Goal: Task Accomplishment & Management: Manage account settings

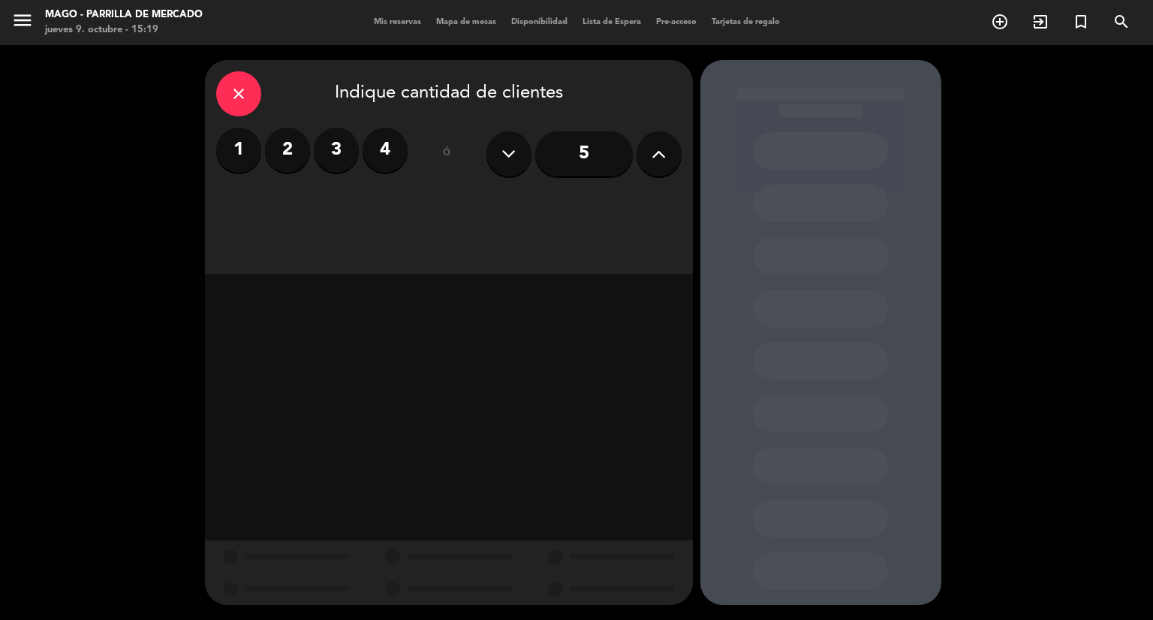
click at [396, 25] on span "Mis reservas" at bounding box center [397, 22] width 62 height 8
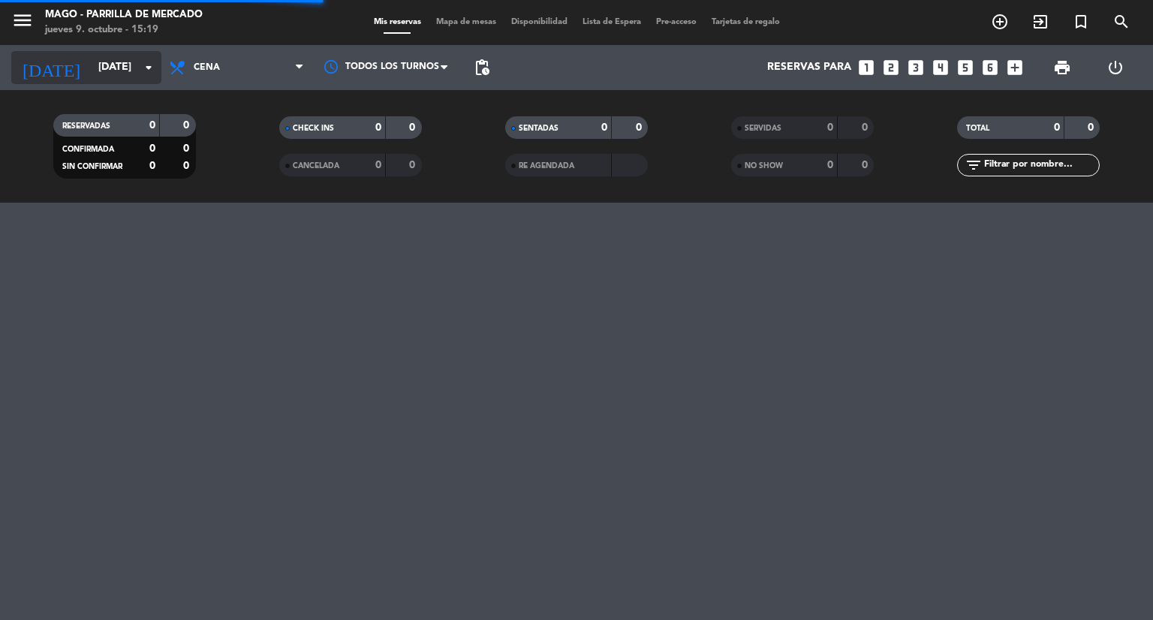
click at [122, 64] on input "[DATE]" at bounding box center [162, 67] width 143 height 27
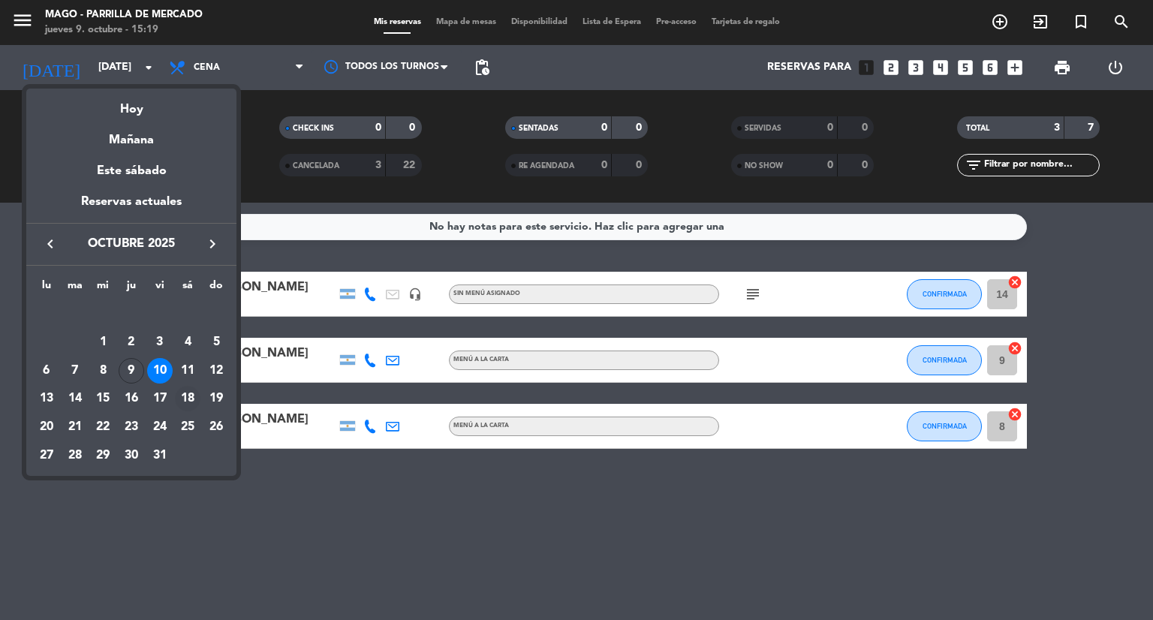
click at [180, 397] on div "18" at bounding box center [188, 399] width 26 height 26
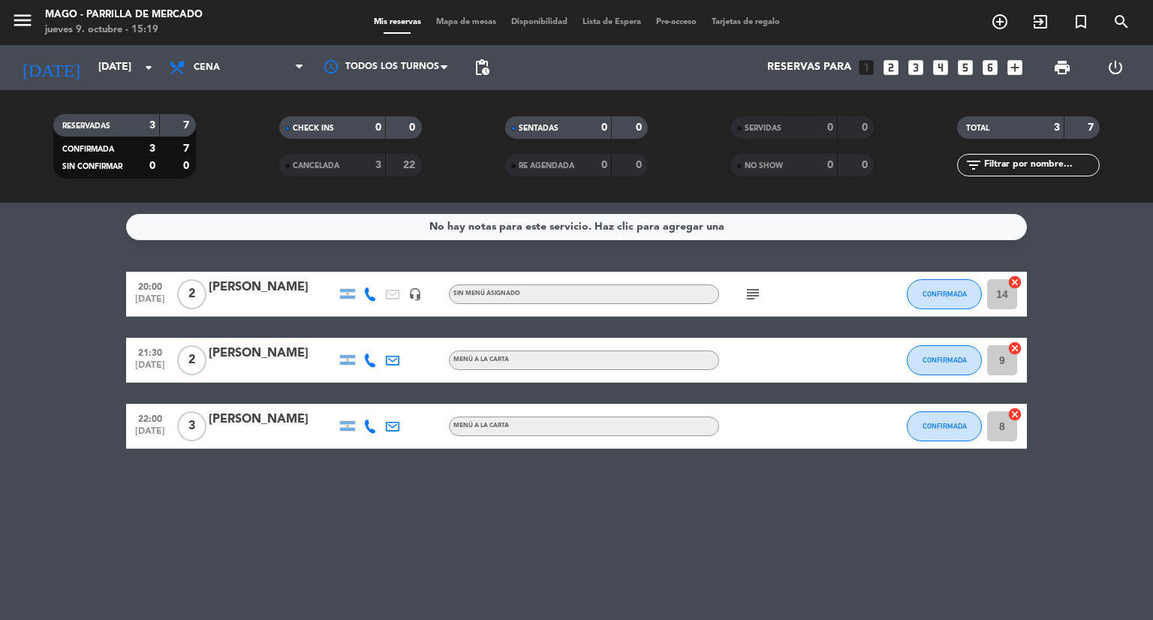
type input "[DATE]"
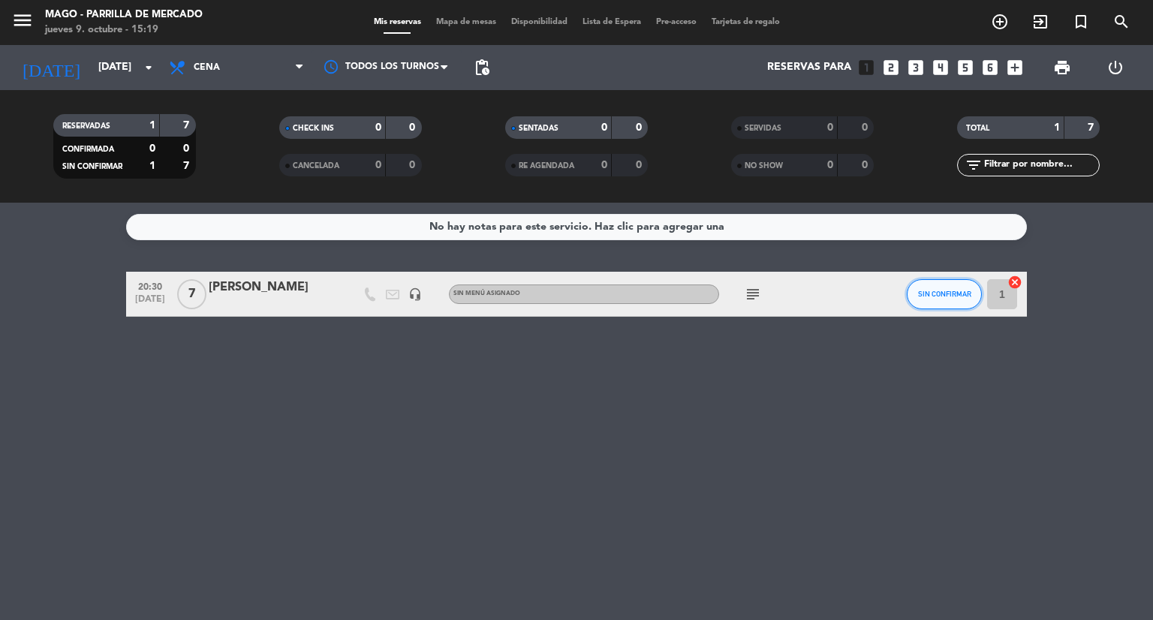
click at [937, 291] on span "SIN CONFIRMAR" at bounding box center [944, 294] width 53 height 8
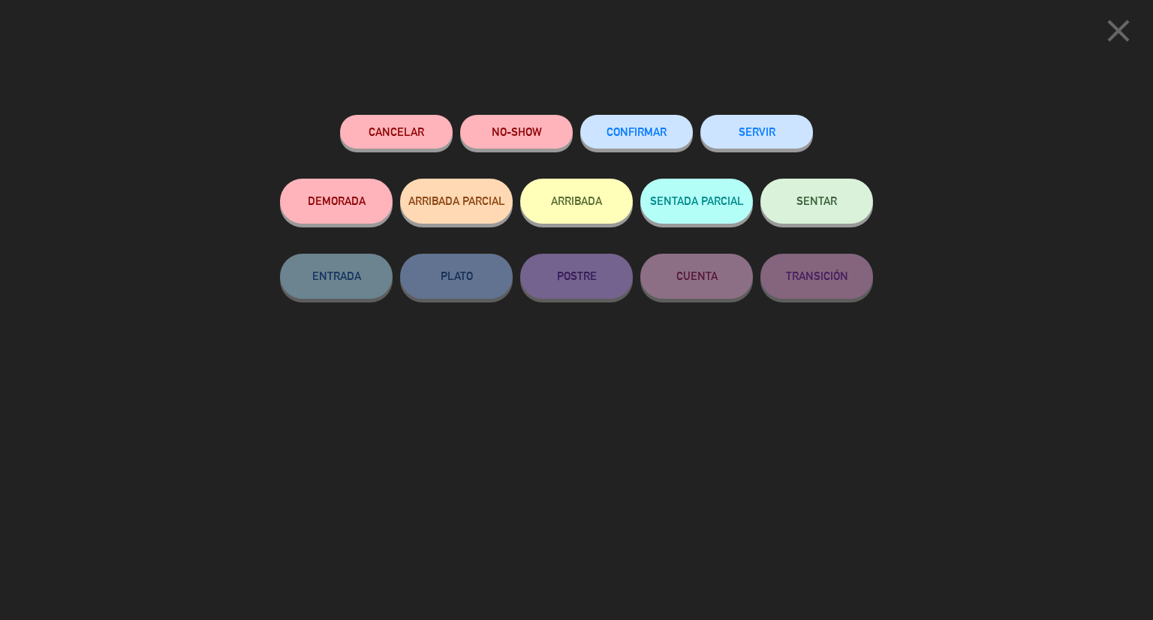
click at [645, 129] on span "CONFIRMAR" at bounding box center [636, 131] width 60 height 13
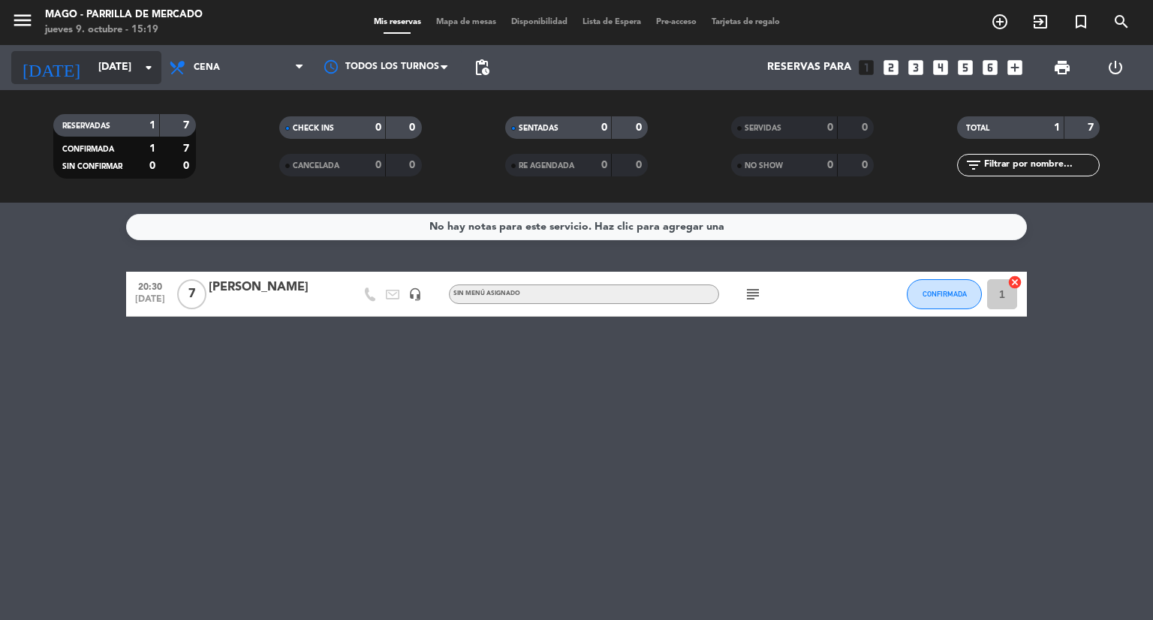
click at [137, 71] on input "[DATE]" at bounding box center [162, 67] width 143 height 27
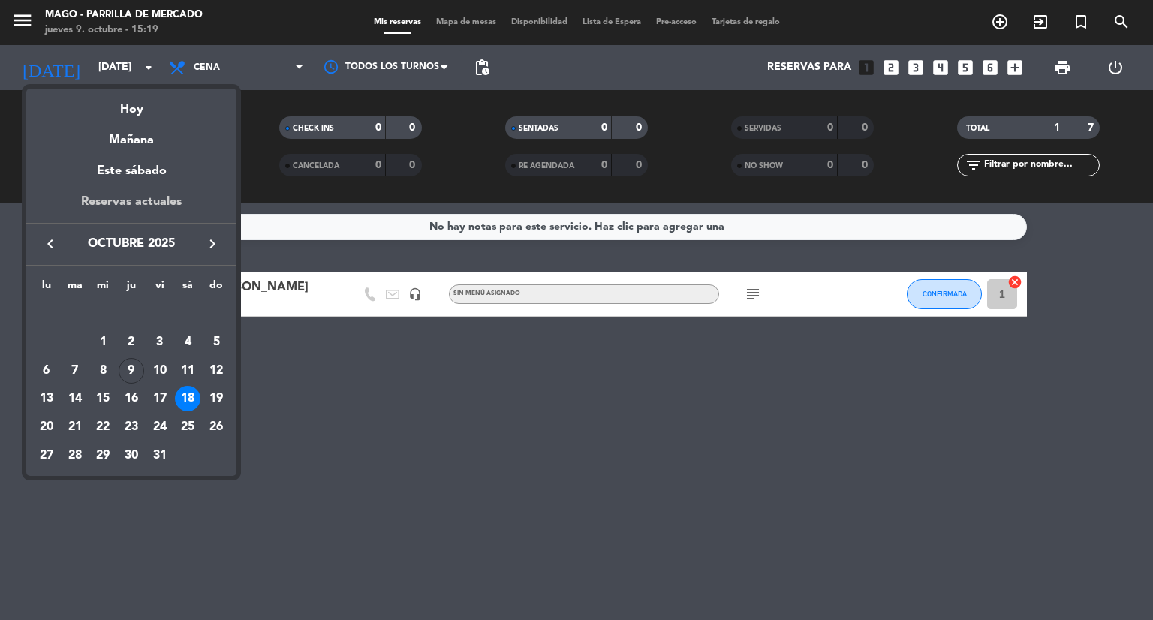
click at [132, 201] on div "Reservas actuales" at bounding box center [131, 207] width 210 height 31
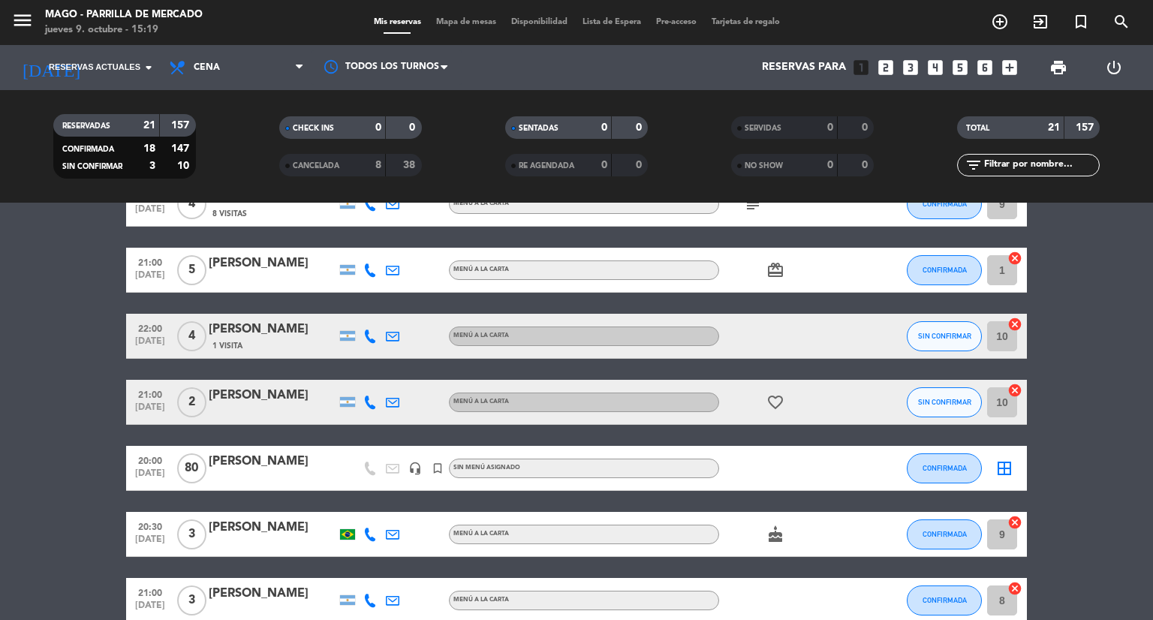
scroll to position [629, 0]
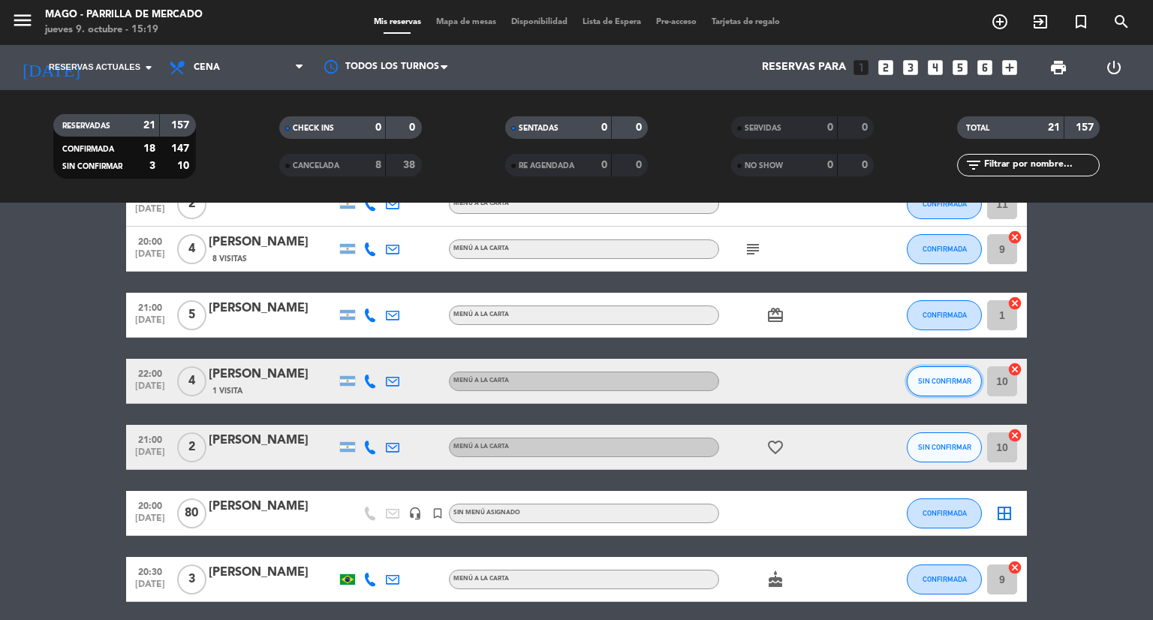
click at [932, 378] on span "SIN CONFIRMAR" at bounding box center [944, 381] width 53 height 8
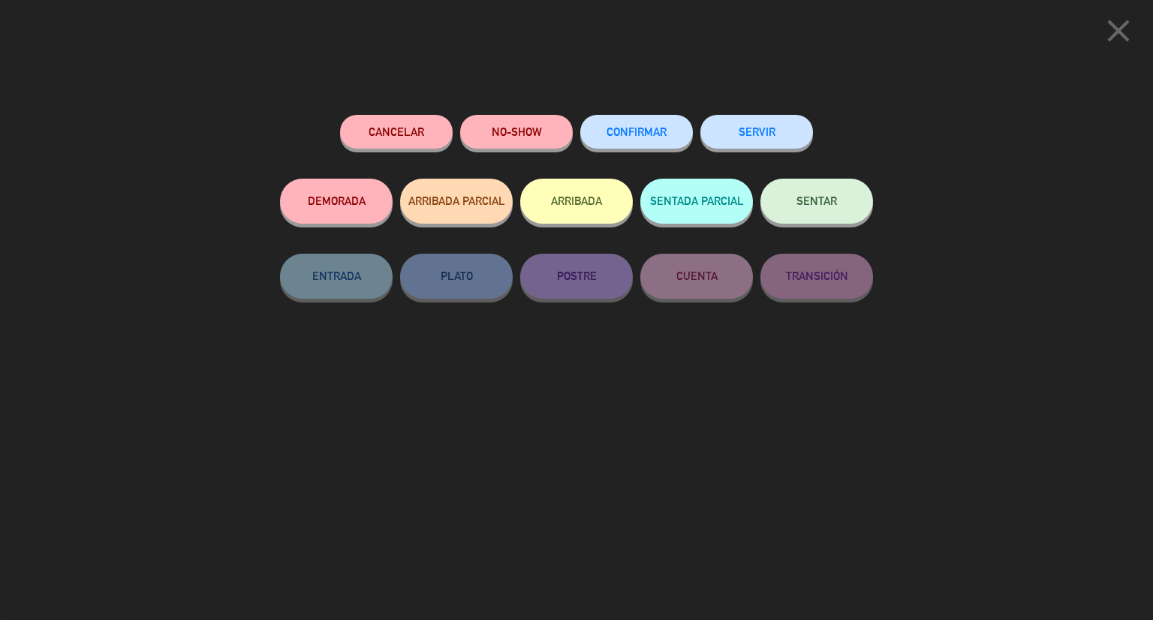
click at [631, 129] on span "CONFIRMAR" at bounding box center [636, 131] width 60 height 13
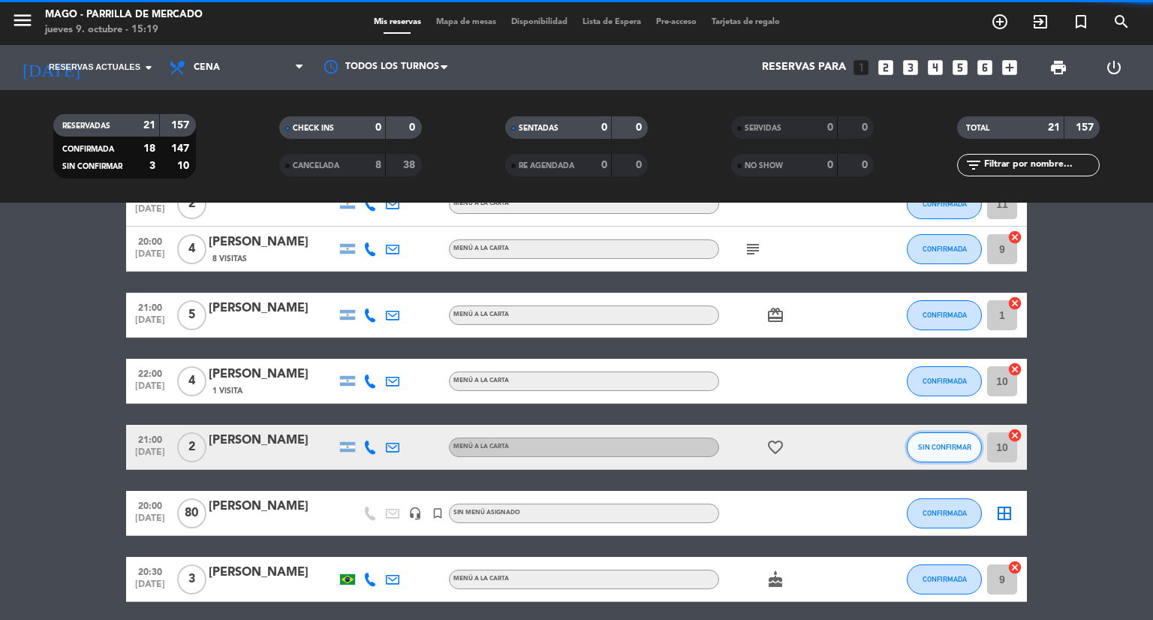
click at [951, 445] on span "SIN CONFIRMAR" at bounding box center [944, 447] width 53 height 8
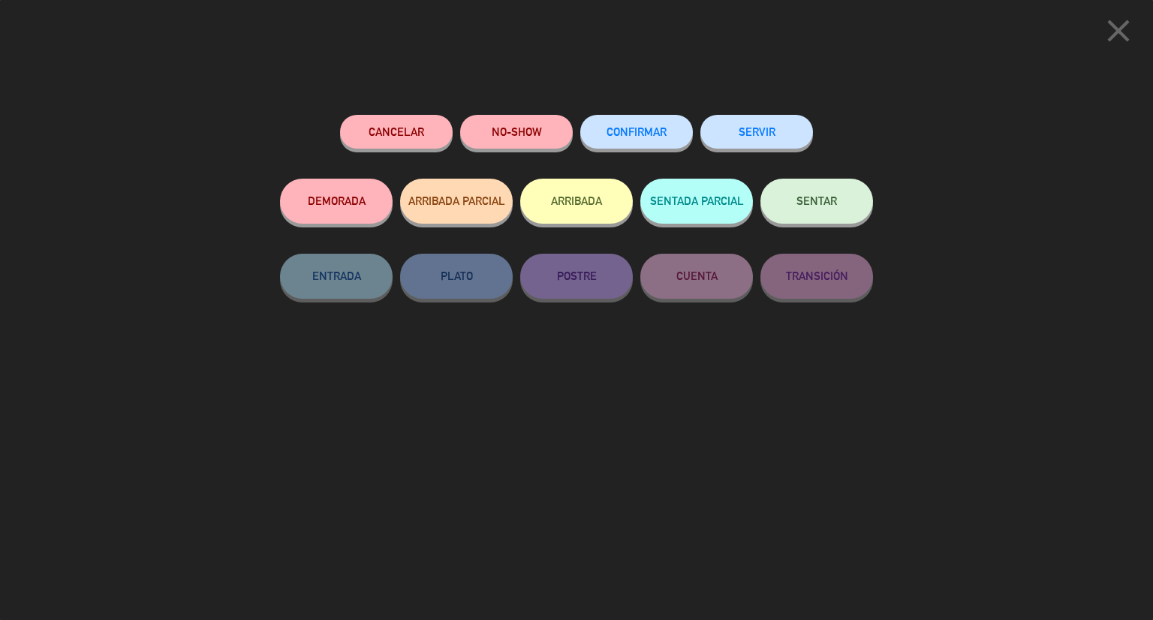
scroll to position [930, 0]
click at [630, 112] on div "Cancelar NO-SHOW CONFIRMAR SERVIR DEMORADA ARRIBADA PARCIAL ARRIBADA SENTADA PA…" at bounding box center [576, 362] width 614 height 516
click at [630, 124] on button "CONFIRMAR" at bounding box center [636, 132] width 113 height 34
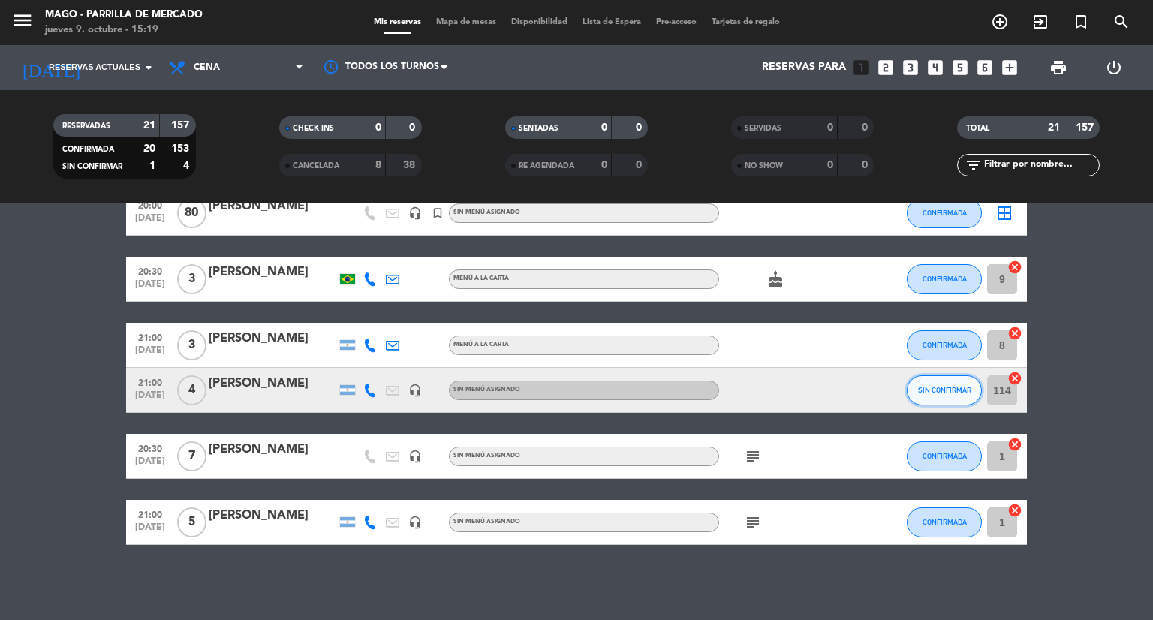
click at [970, 399] on button "SIN CONFIRMAR" at bounding box center [944, 390] width 75 height 30
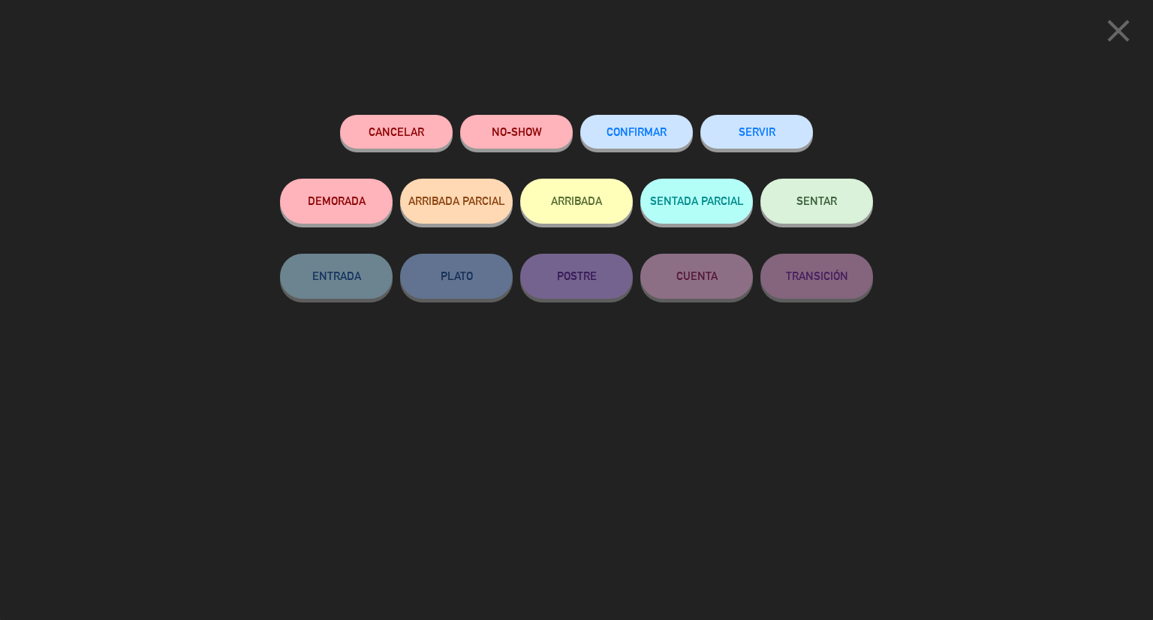
click at [658, 128] on span "CONFIRMAR" at bounding box center [636, 131] width 60 height 13
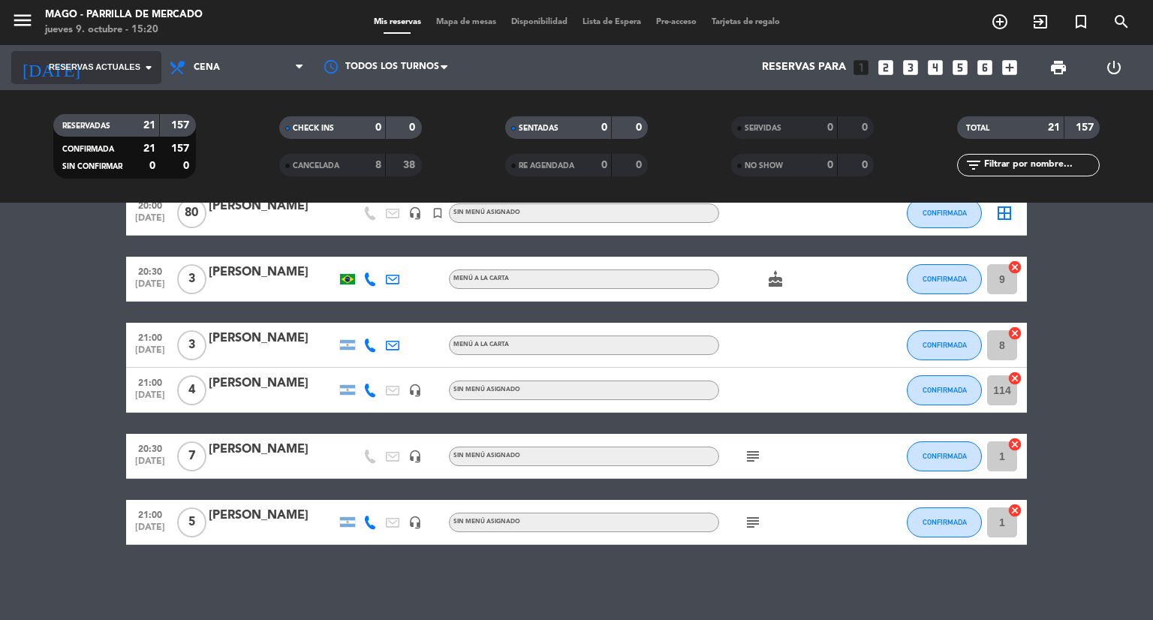
click at [147, 72] on icon "arrow_drop_down" at bounding box center [149, 68] width 18 height 18
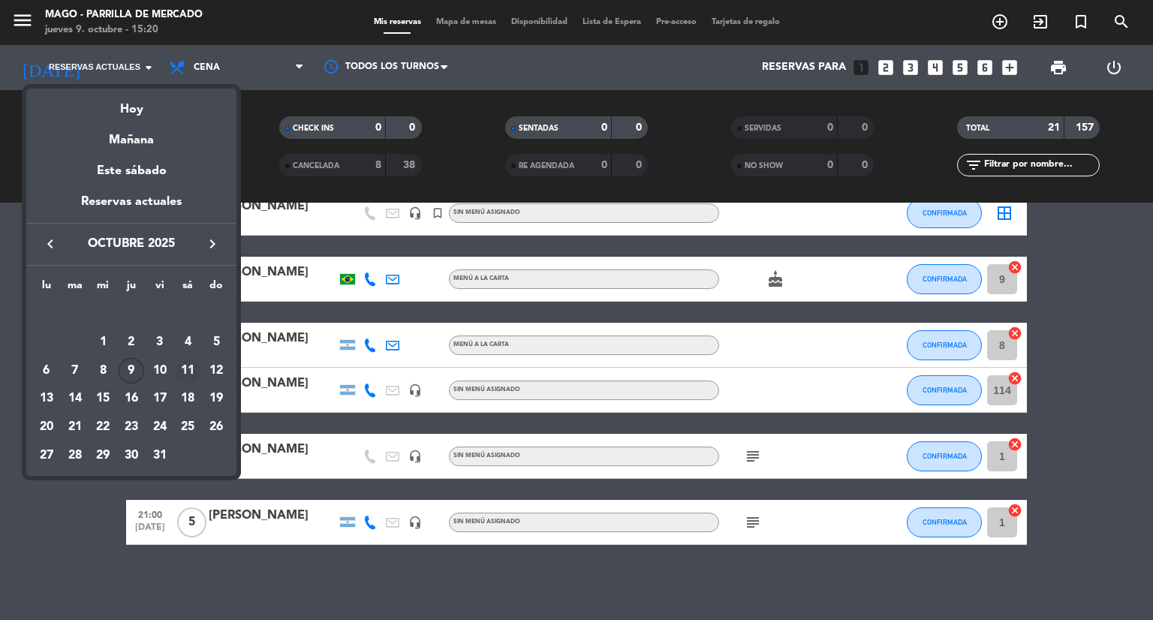
click at [183, 368] on div "11" at bounding box center [188, 371] width 26 height 26
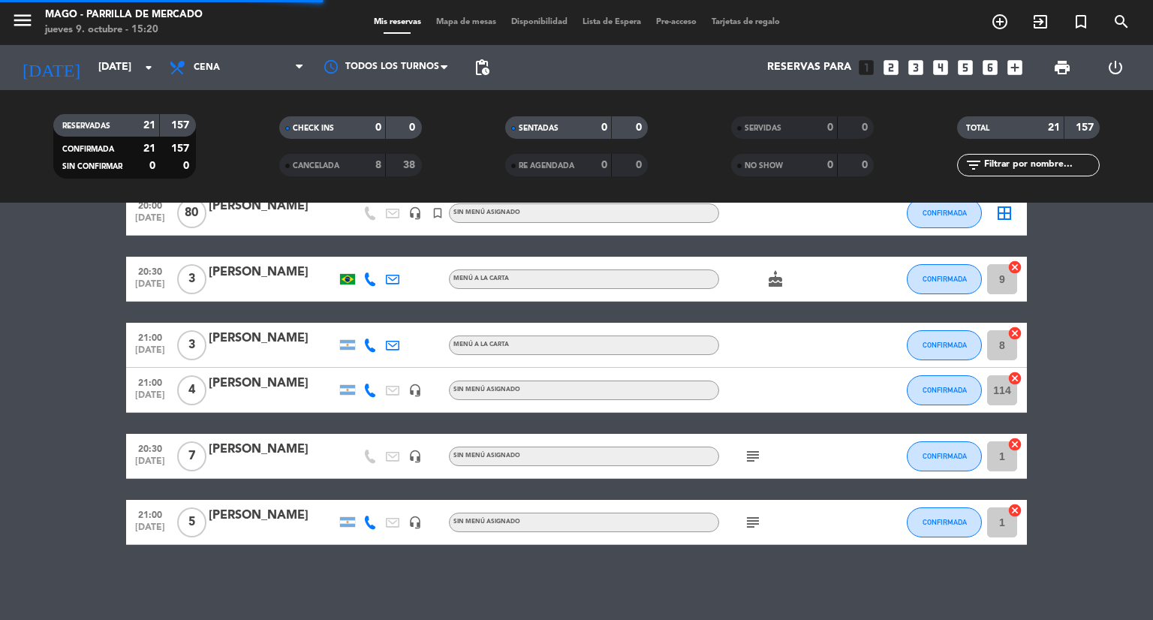
scroll to position [0, 0]
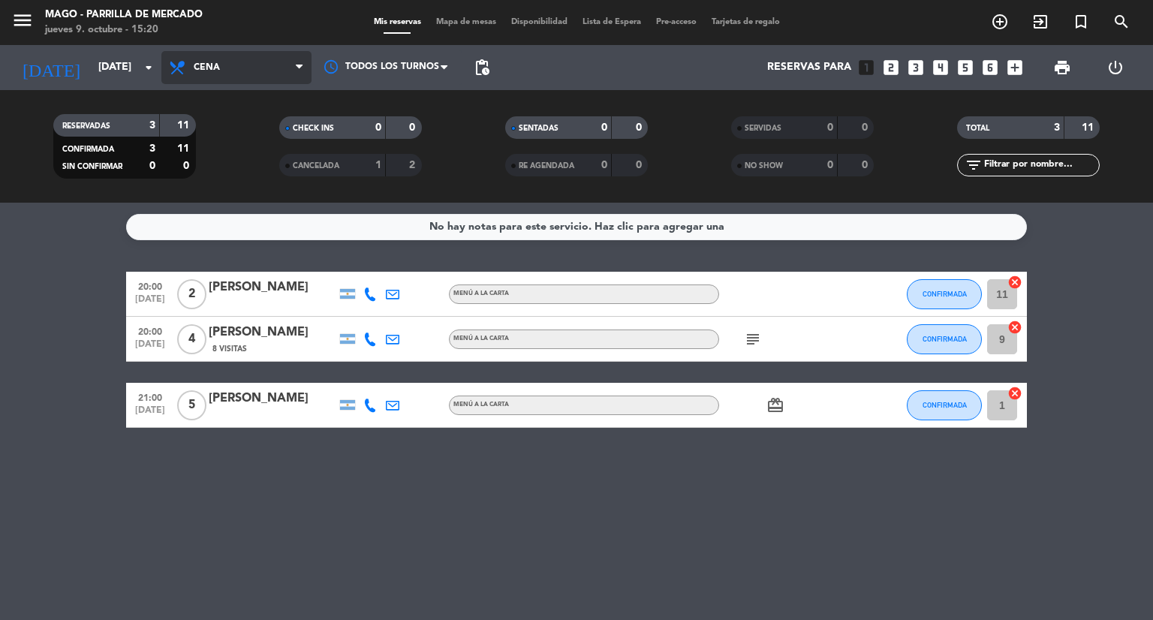
click at [233, 76] on span "Cena" at bounding box center [236, 67] width 150 height 33
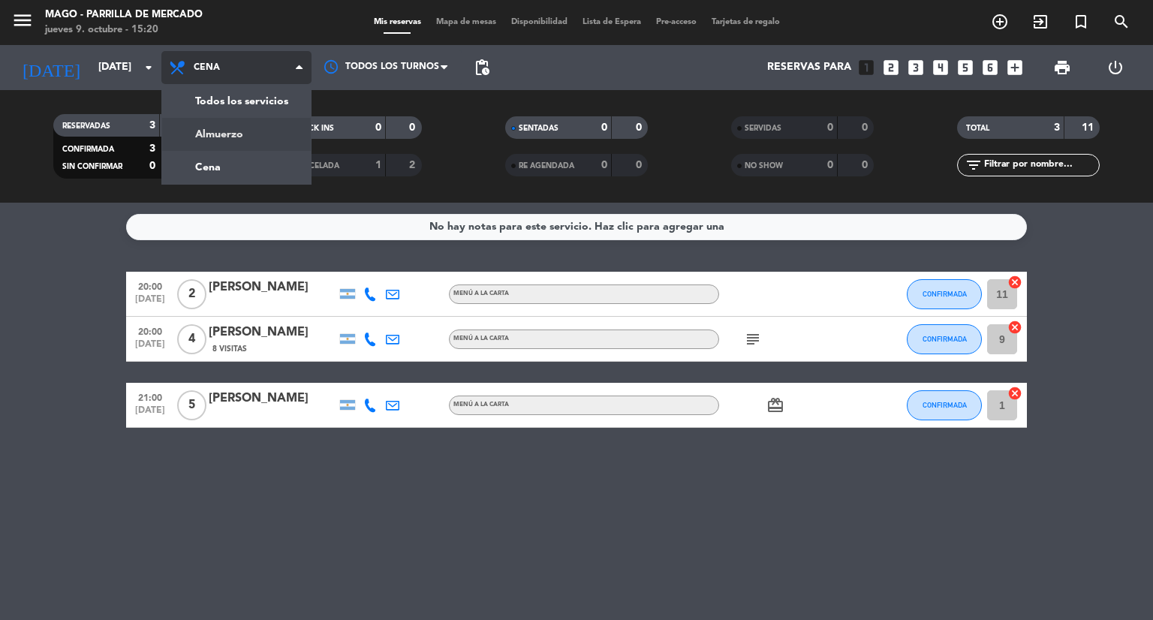
click at [254, 136] on div "menu Mago - [PERSON_NAME] [DATE] 9. octubre - 15:20 Mis reservas Mapa de mesas …" at bounding box center [576, 101] width 1153 height 203
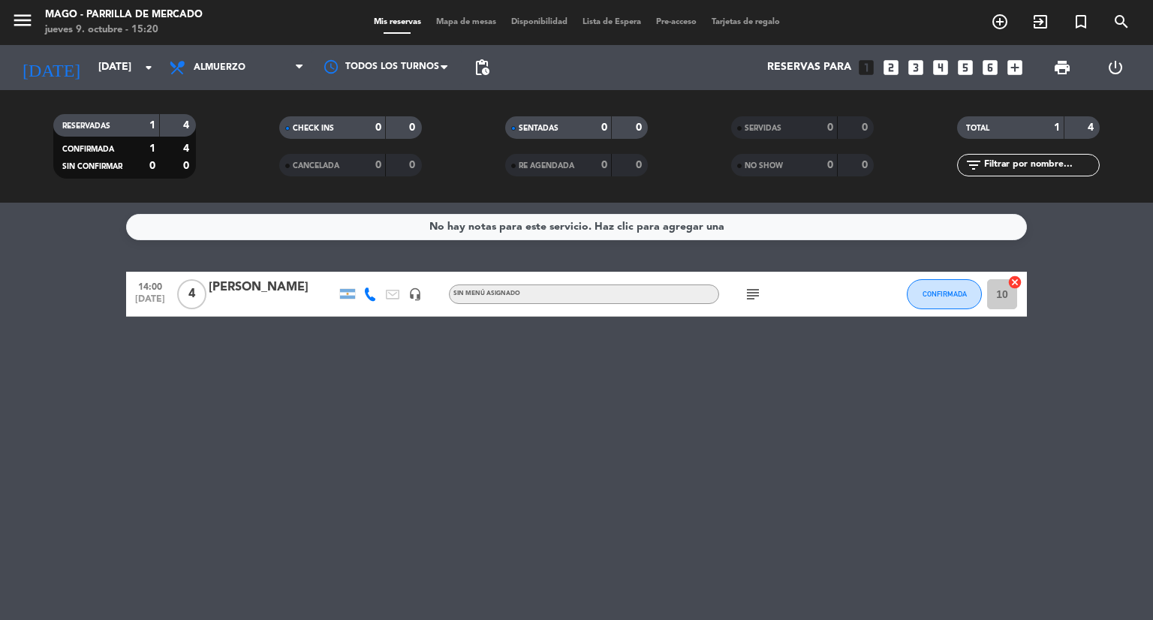
click at [745, 293] on icon "subject" at bounding box center [753, 294] width 18 height 18
click at [131, 78] on input "[DATE]" at bounding box center [162, 67] width 143 height 27
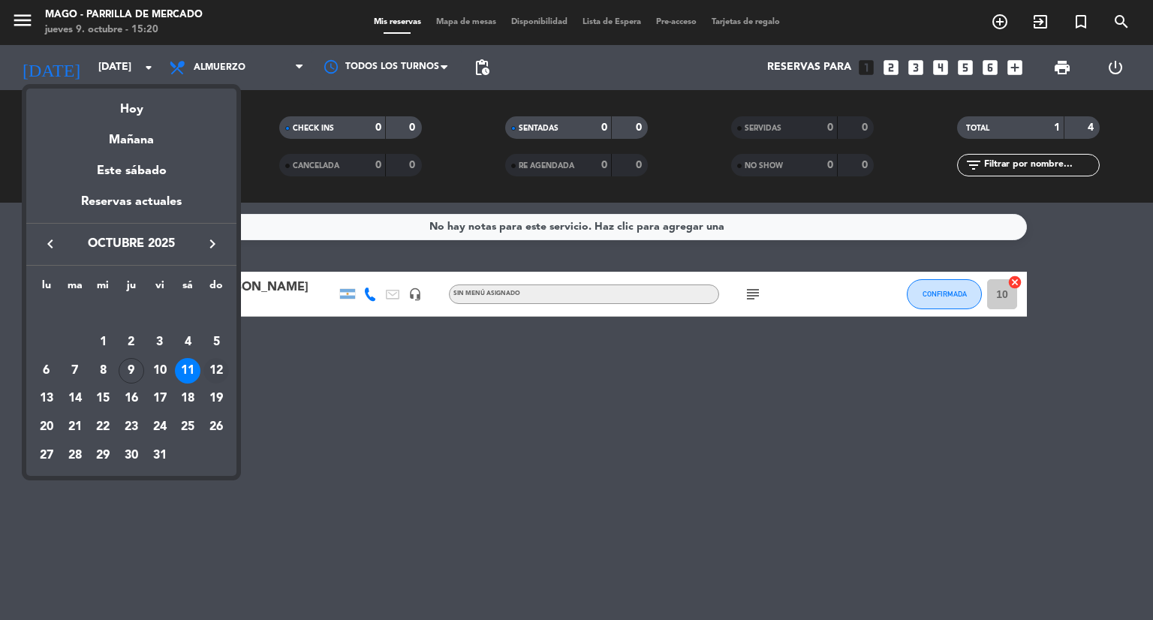
click at [209, 368] on div "12" at bounding box center [216, 371] width 26 height 26
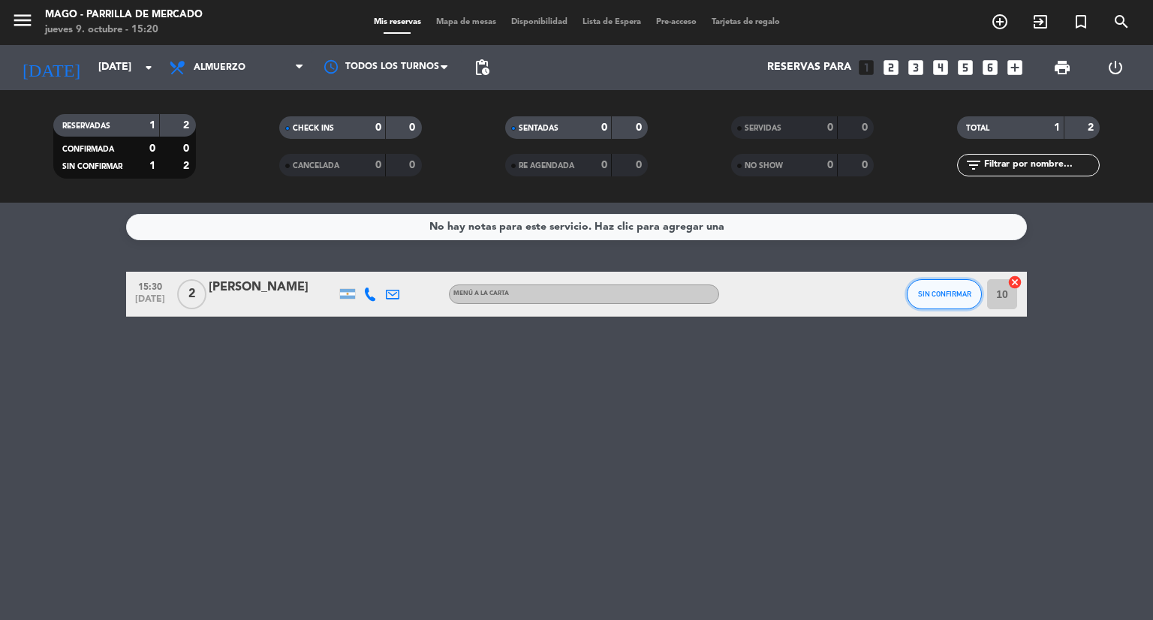
click at [923, 303] on button "SIN CONFIRMAR" at bounding box center [944, 294] width 75 height 30
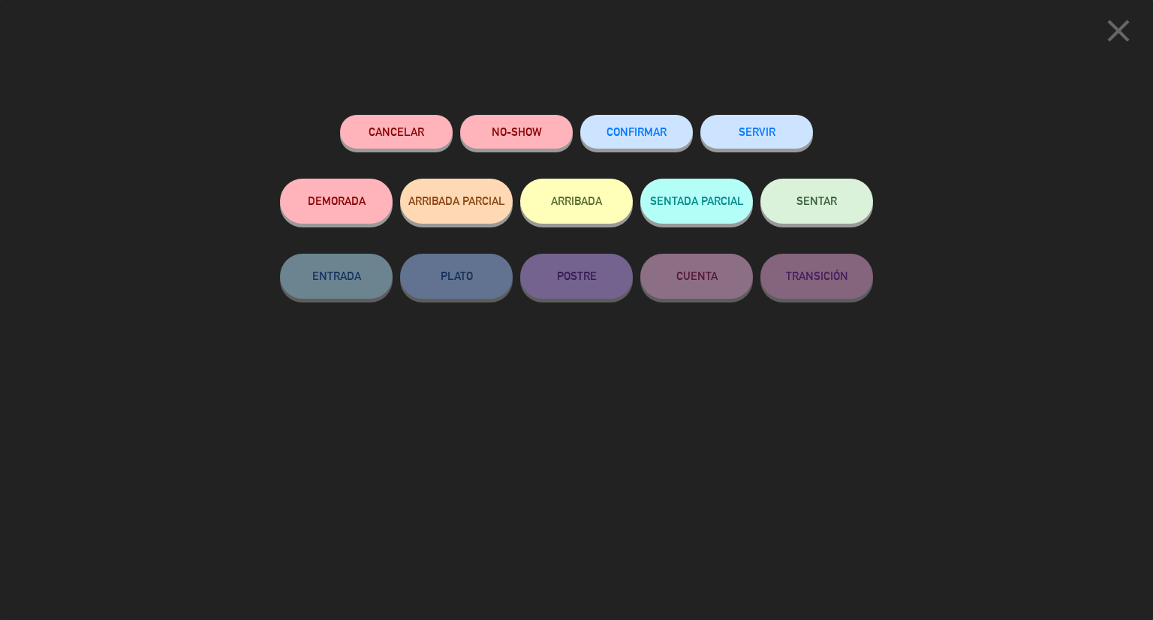
click at [618, 125] on button "CONFIRMAR" at bounding box center [636, 132] width 113 height 34
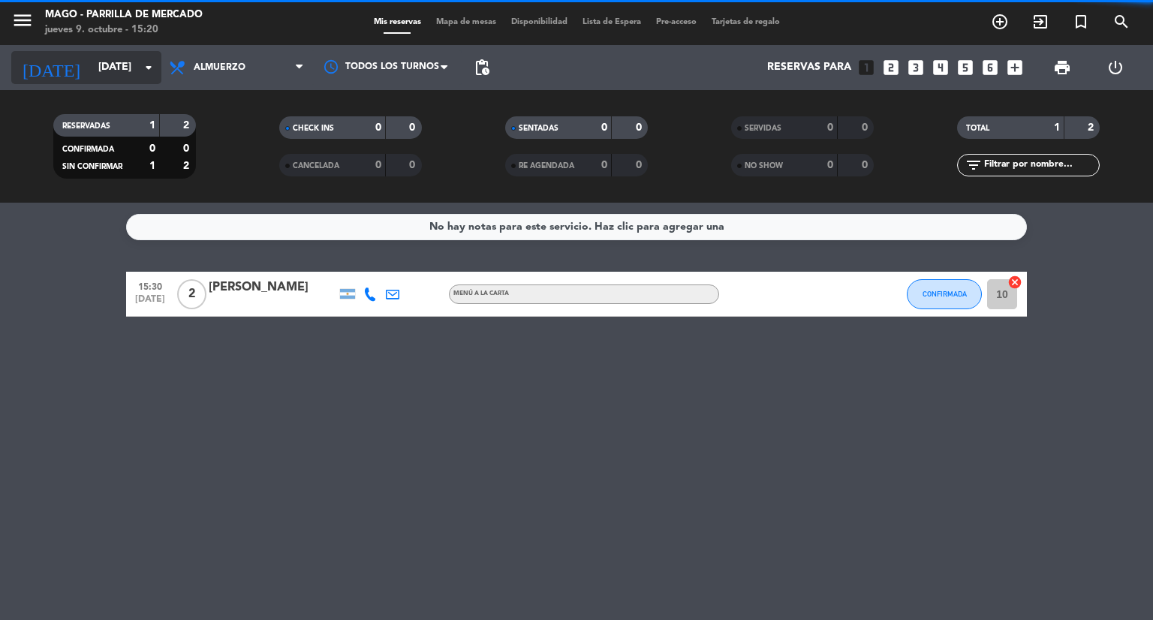
click at [121, 67] on input "[DATE]" at bounding box center [162, 67] width 143 height 27
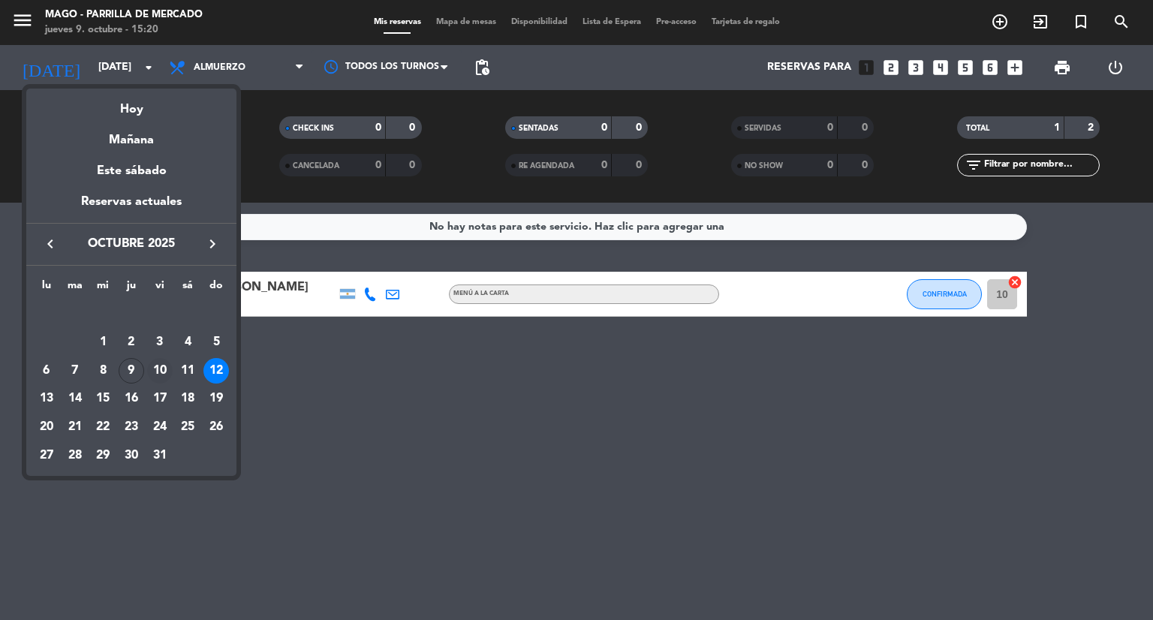
click at [158, 368] on div "10" at bounding box center [160, 371] width 26 height 26
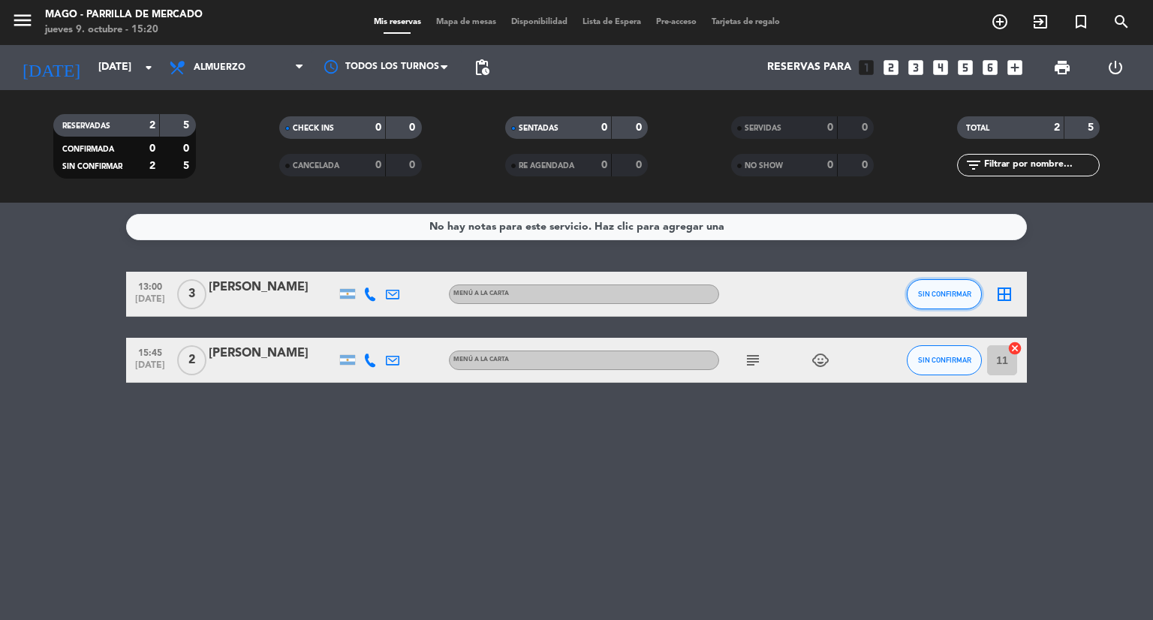
click at [946, 297] on span "SIN CONFIRMAR" at bounding box center [944, 294] width 53 height 8
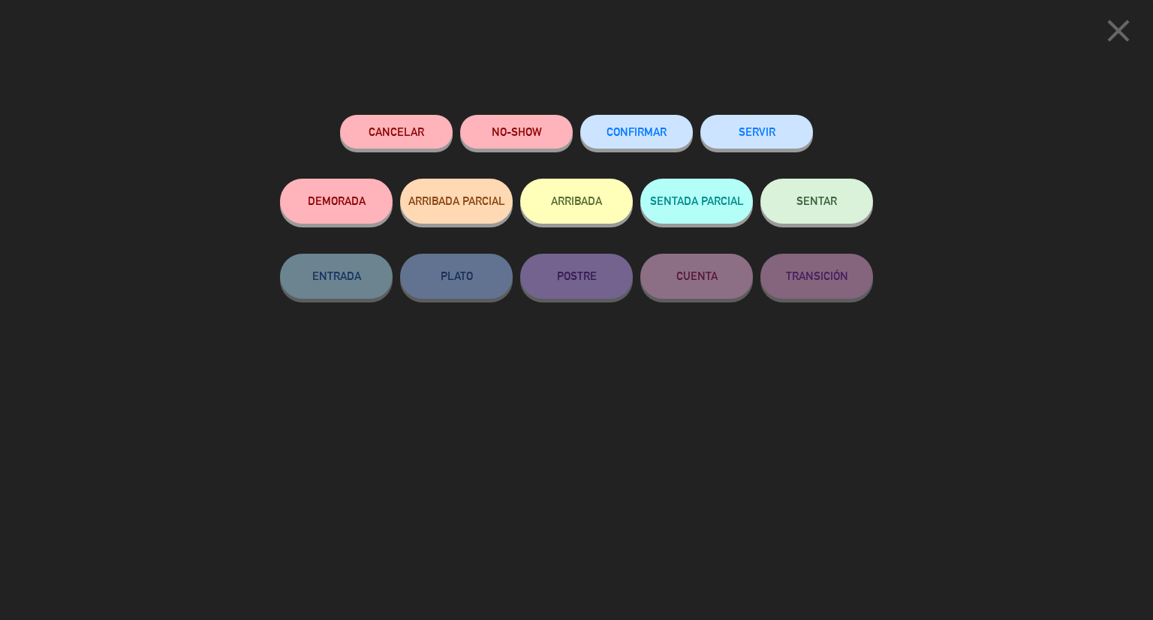
click at [607, 126] on button "CONFIRMAR" at bounding box center [636, 132] width 113 height 34
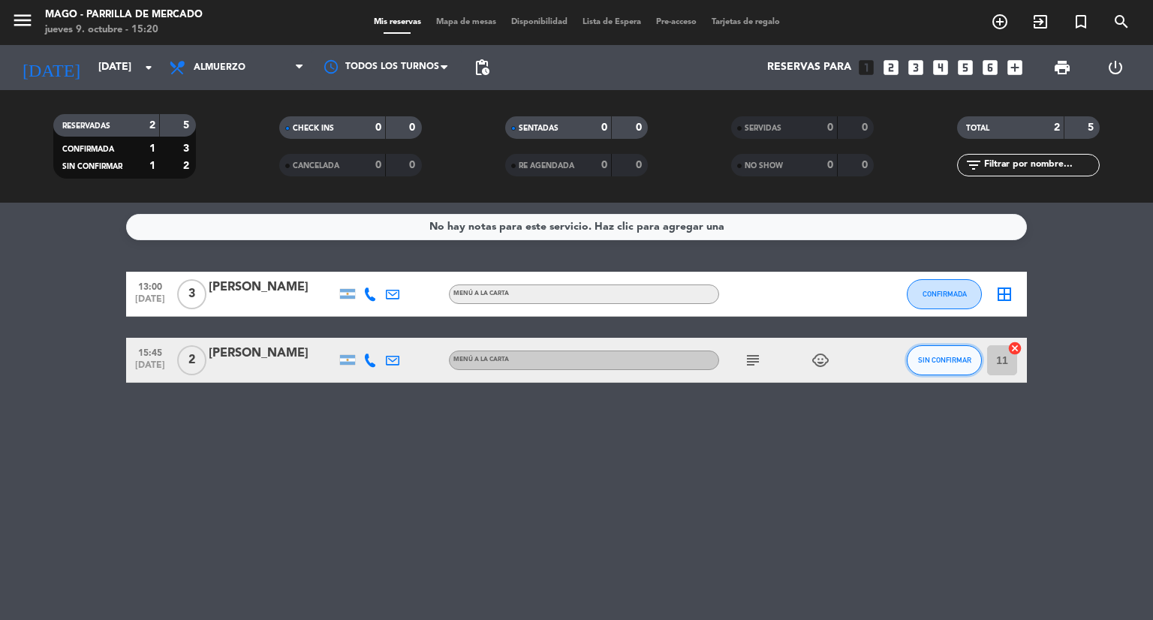
click at [926, 363] on span "SIN CONFIRMAR" at bounding box center [944, 360] width 53 height 8
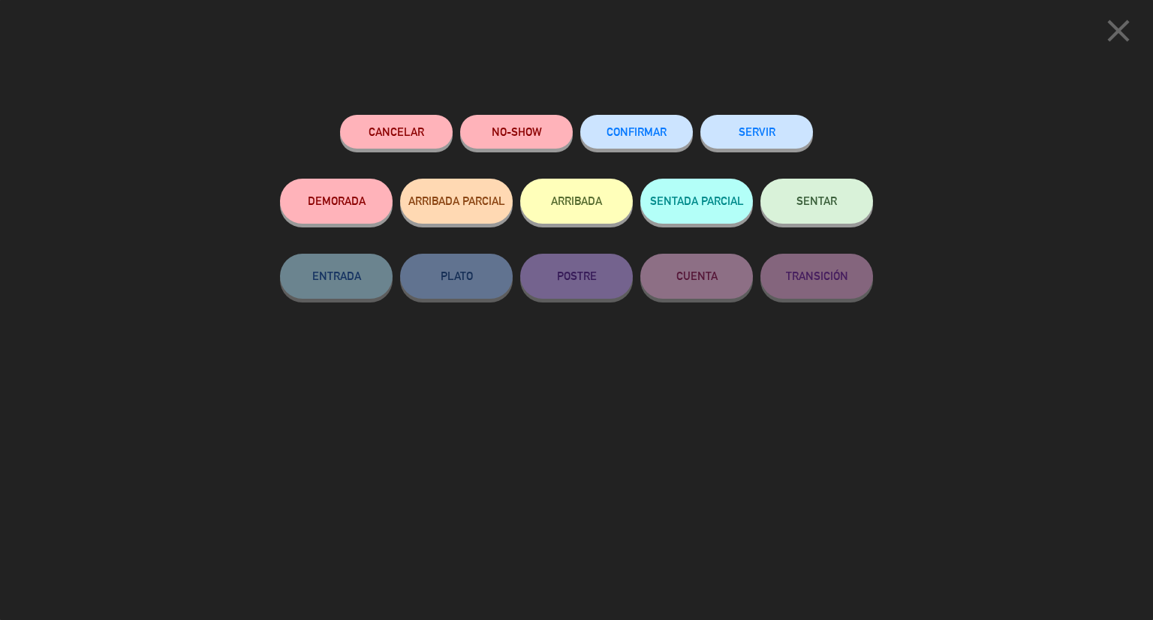
click at [640, 139] on button "CONFIRMAR" at bounding box center [636, 132] width 113 height 34
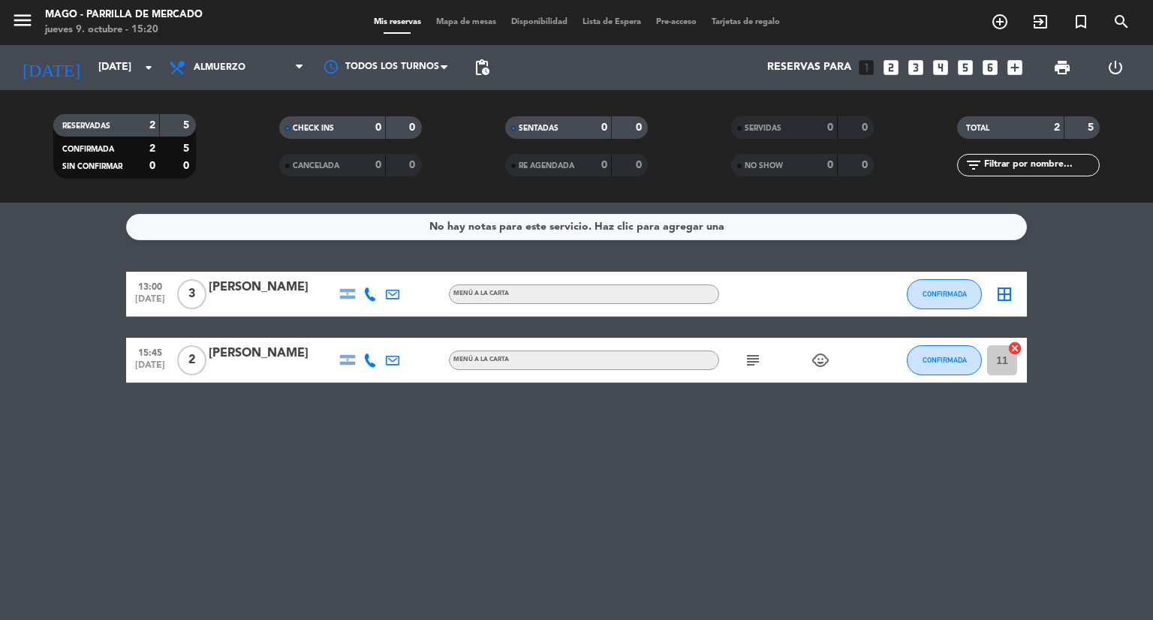
click at [282, 302] on div at bounding box center [273, 304] width 128 height 12
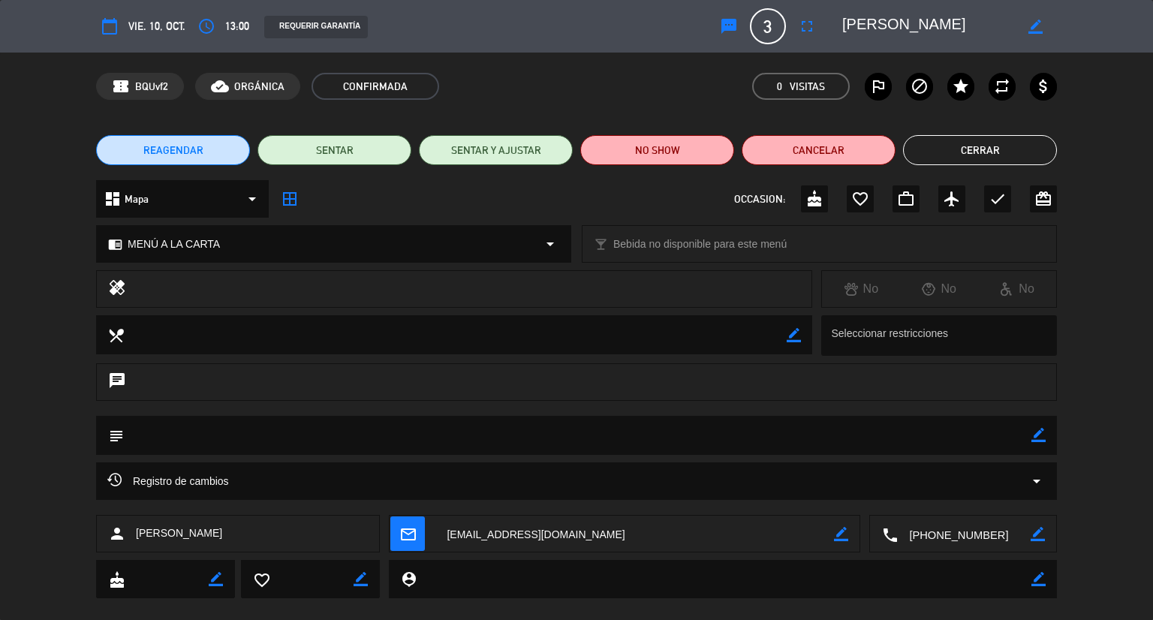
scroll to position [23, 0]
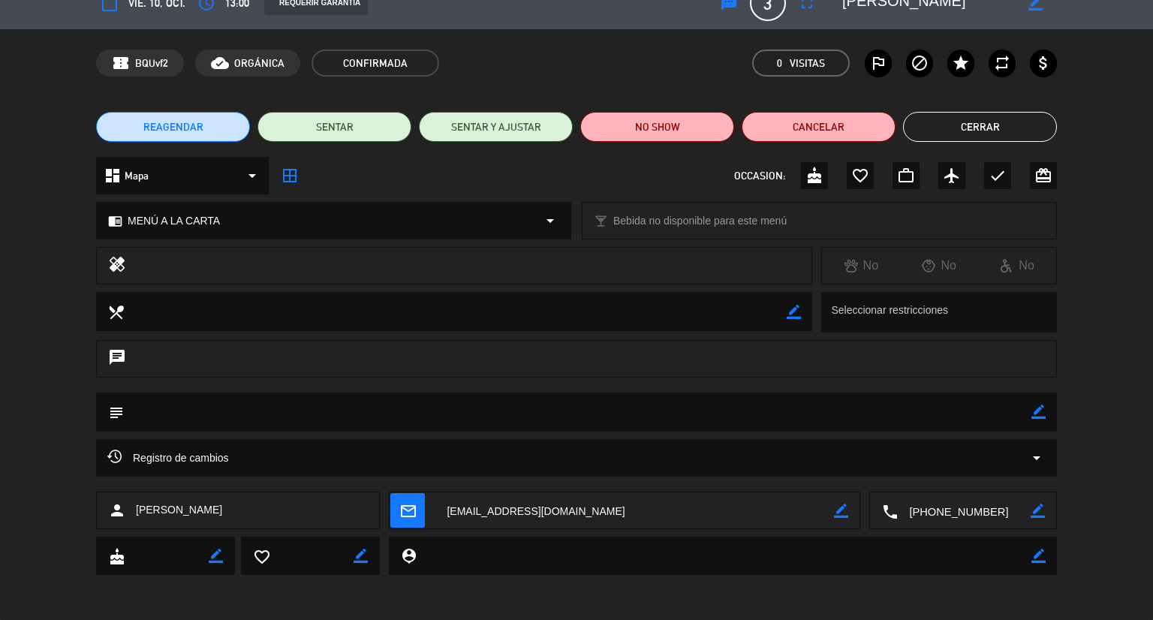
click at [970, 133] on button "Cerrar" at bounding box center [980, 127] width 154 height 30
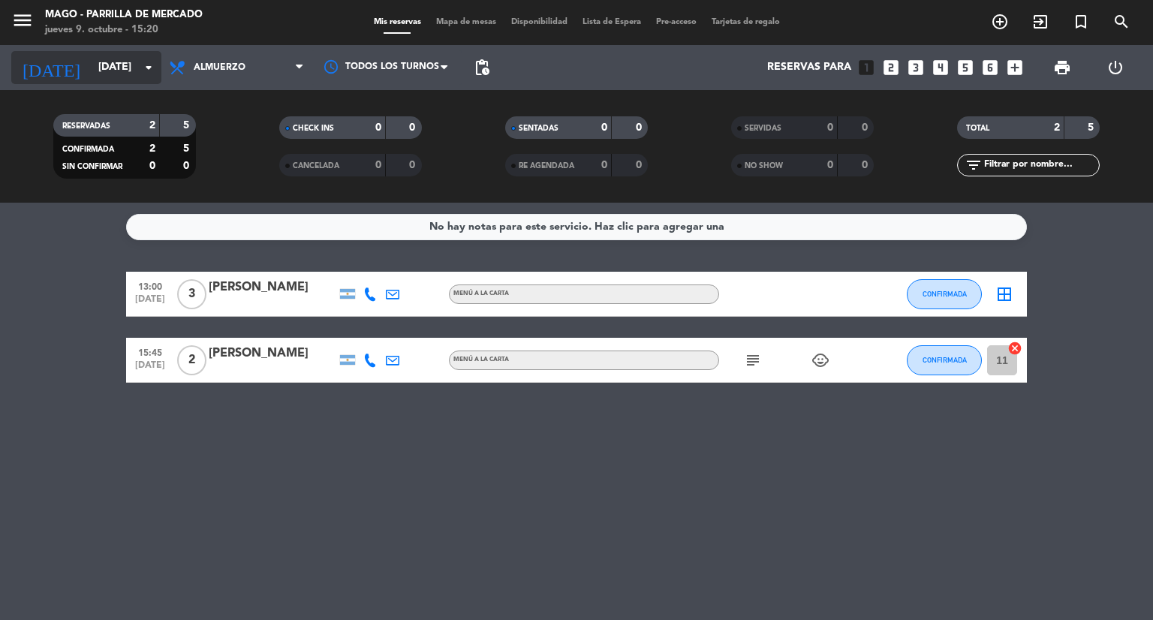
click at [126, 76] on input "[DATE]" at bounding box center [162, 67] width 143 height 27
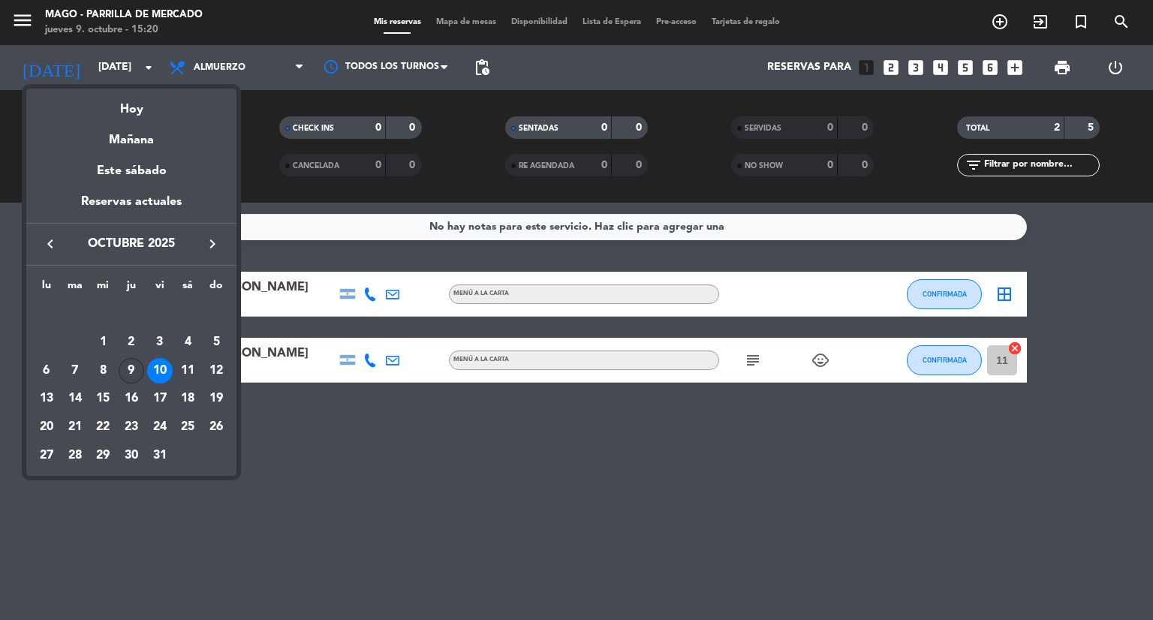
click at [131, 370] on div "9" at bounding box center [132, 371] width 26 height 26
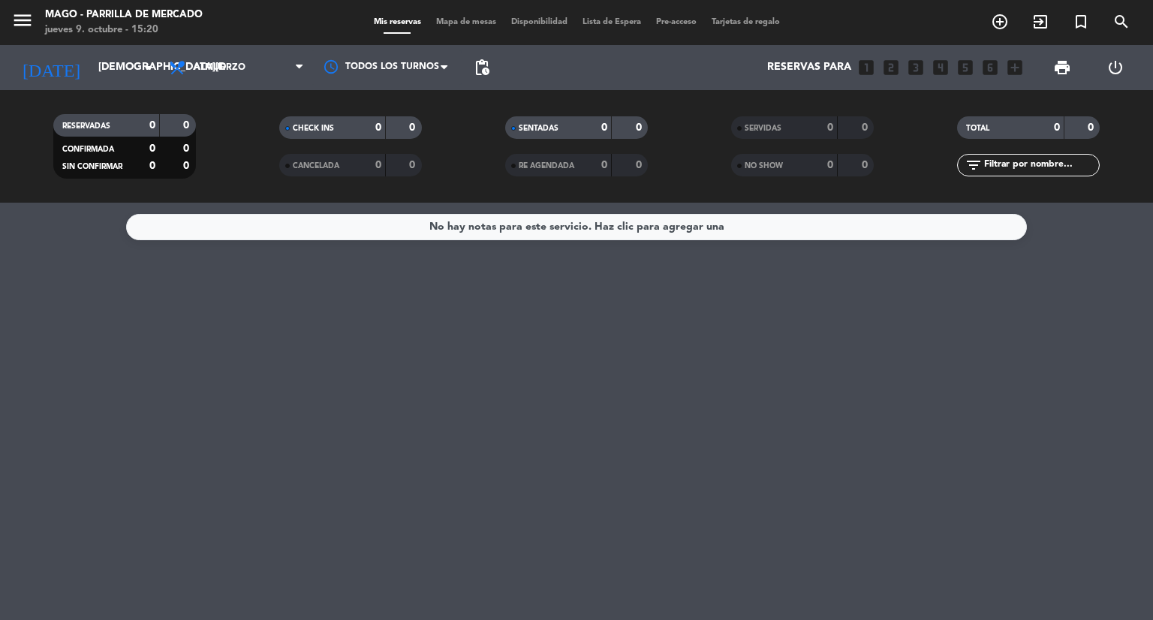
click at [188, 84] on div "Todos los servicios Almuerzo Cena Almuerzo Todos los servicios Almuerzo Cena" at bounding box center [236, 67] width 150 height 45
click at [194, 77] on span "Almuerzo" at bounding box center [236, 67] width 150 height 33
click at [188, 161] on div "menu Mago - [PERSON_NAME] [DATE] 9. octubre - 15:20 Mis reservas Mapa de mesas …" at bounding box center [576, 101] width 1153 height 203
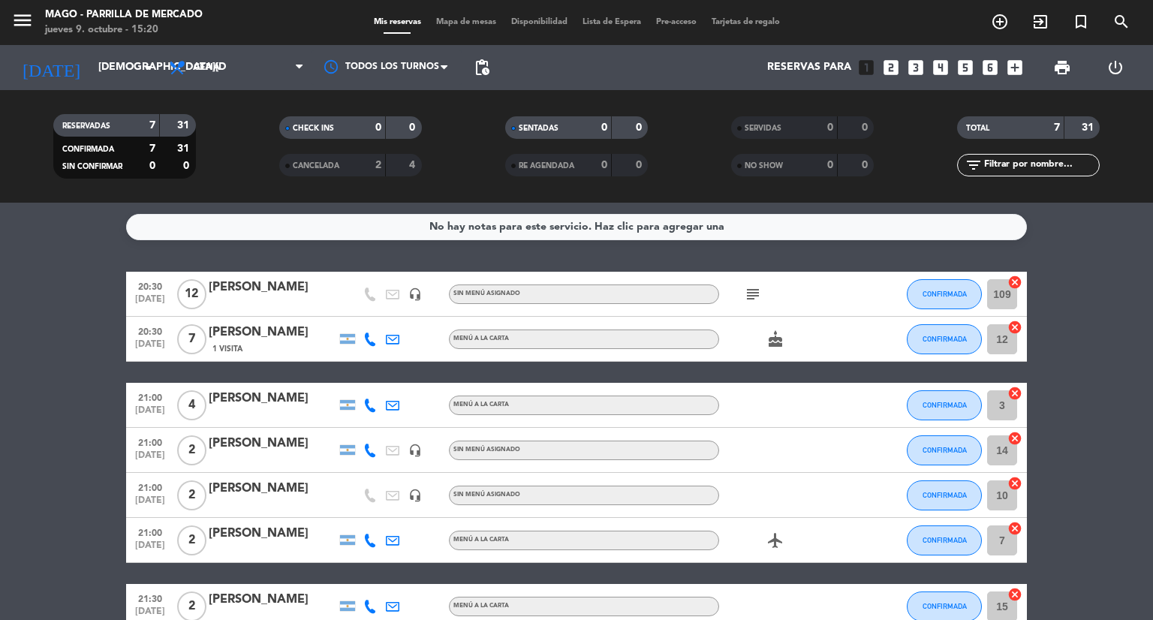
scroll to position [0, 0]
click at [122, 68] on input "[DEMOGRAPHIC_DATA][DATE]" at bounding box center [162, 67] width 143 height 27
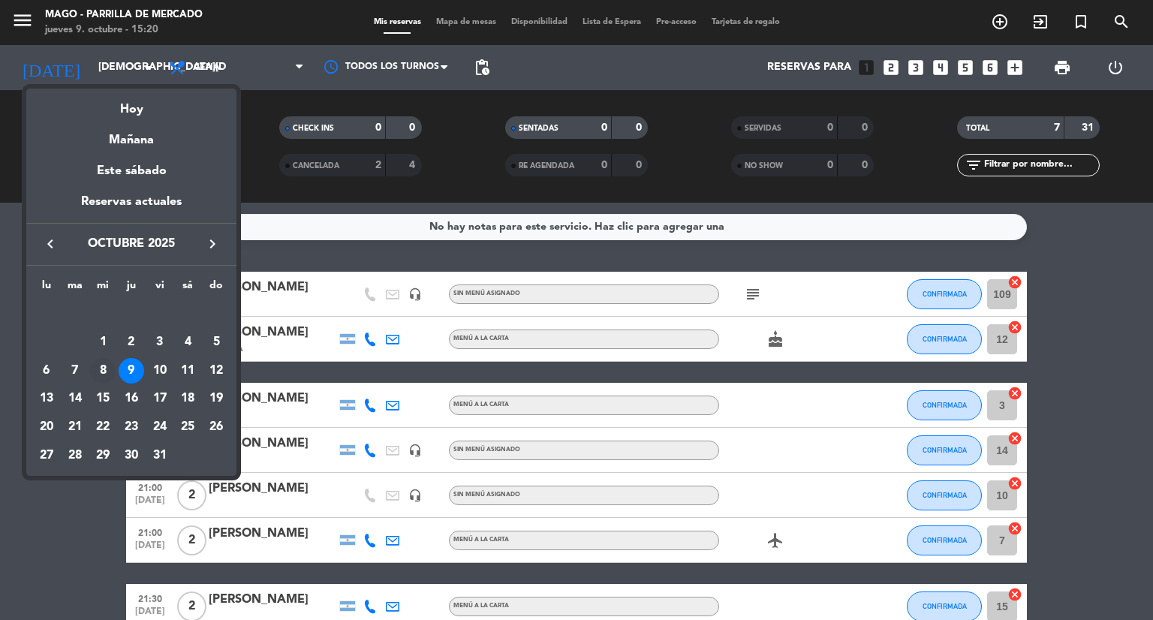
click at [104, 368] on div "8" at bounding box center [103, 371] width 26 height 26
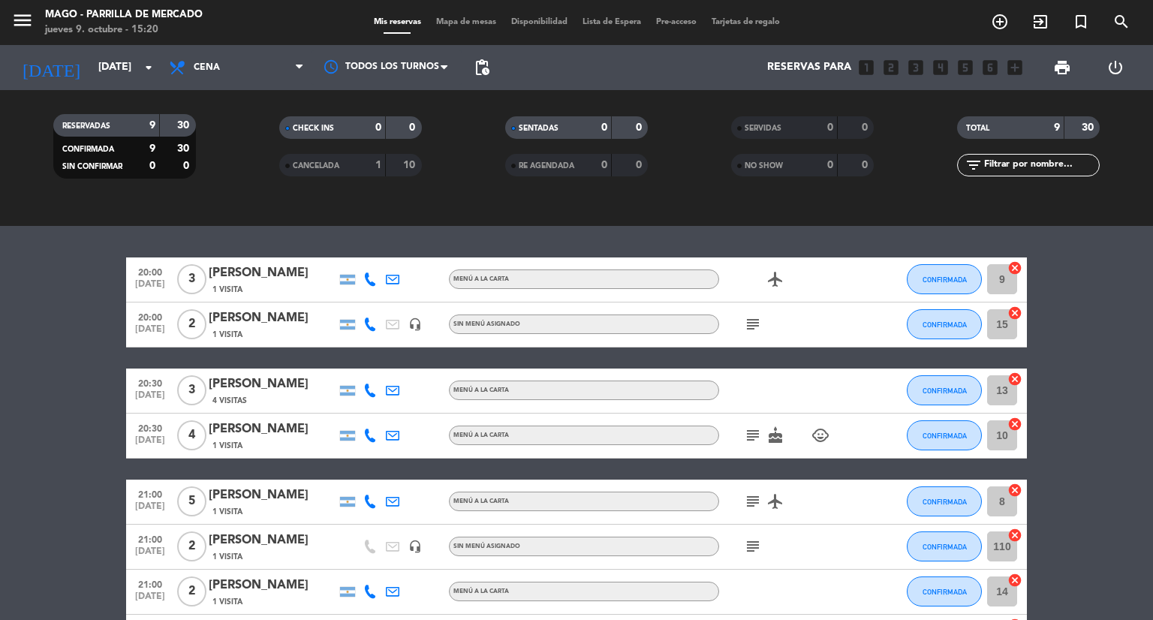
scroll to position [309, 0]
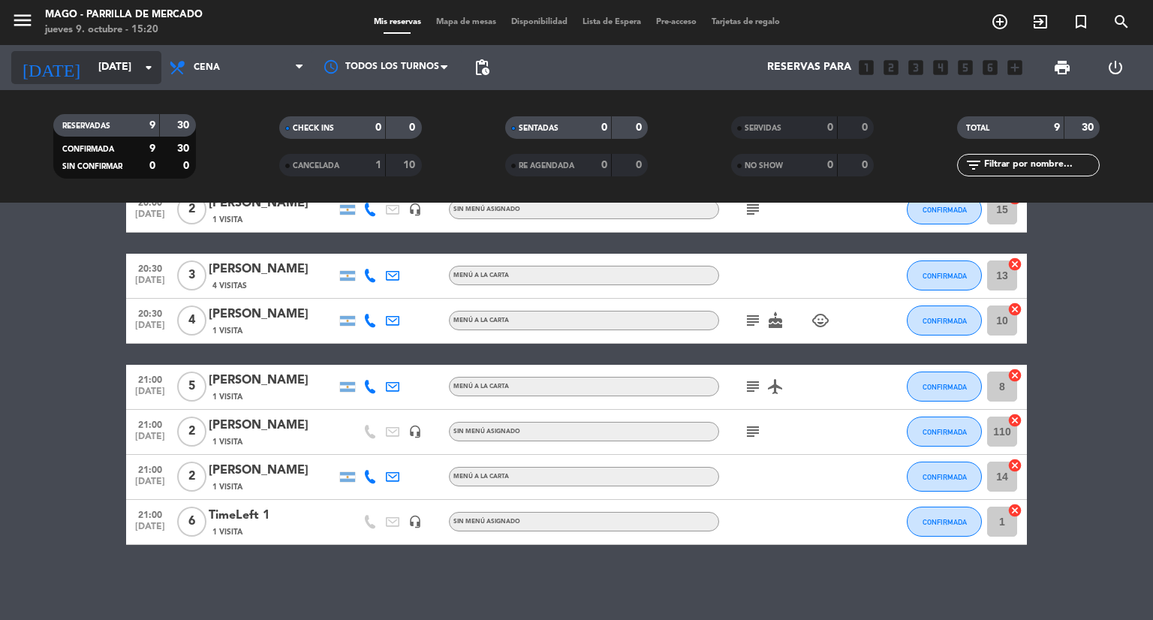
click at [92, 77] on input "[DATE]" at bounding box center [162, 67] width 143 height 27
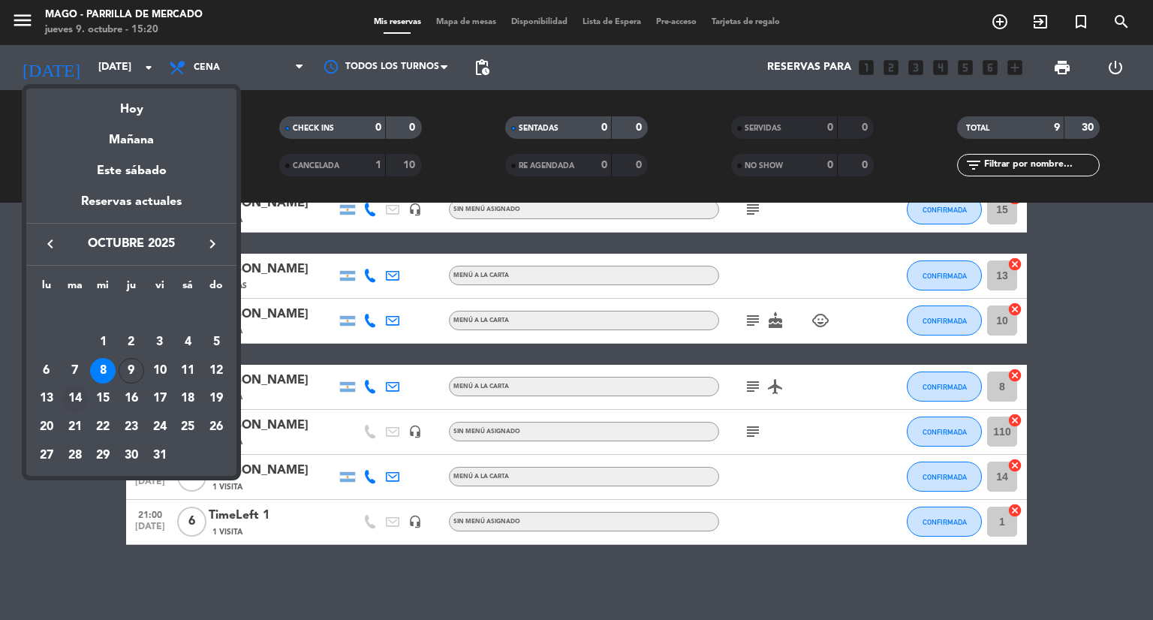
click at [81, 399] on div "14" at bounding box center [75, 399] width 26 height 26
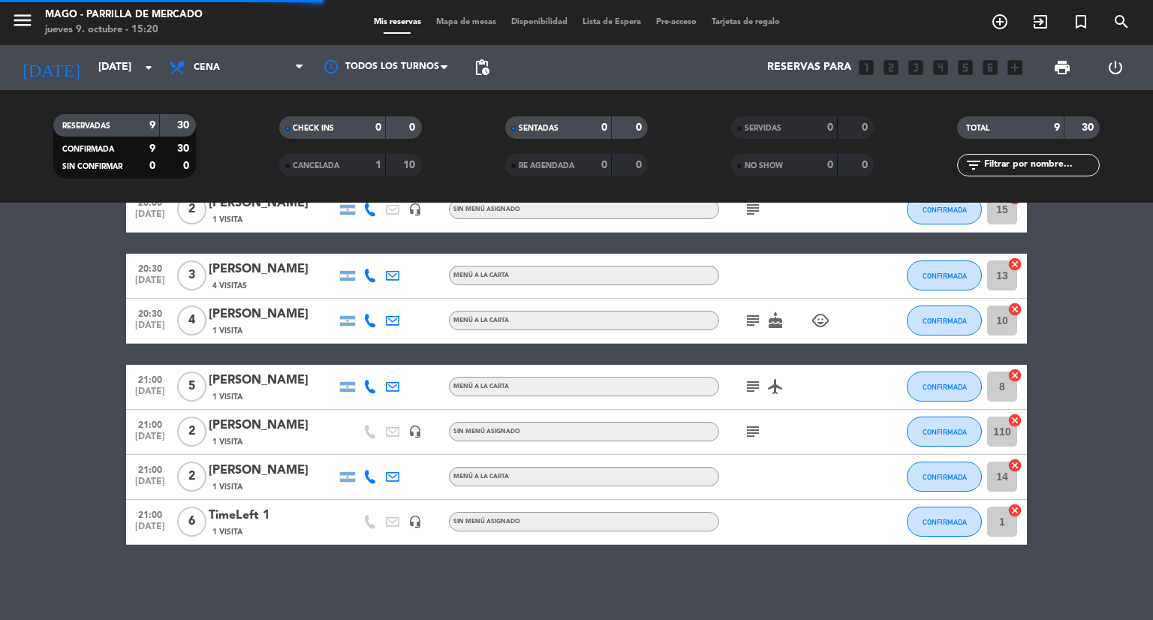
scroll to position [0, 0]
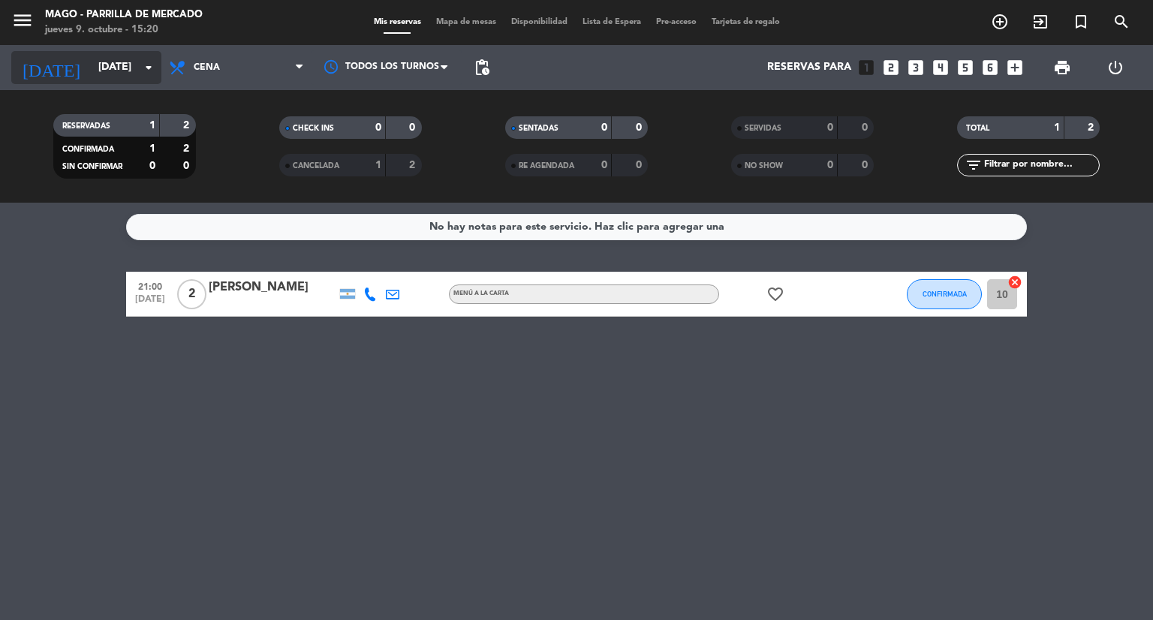
click at [91, 74] on input "[DATE]" at bounding box center [162, 67] width 143 height 27
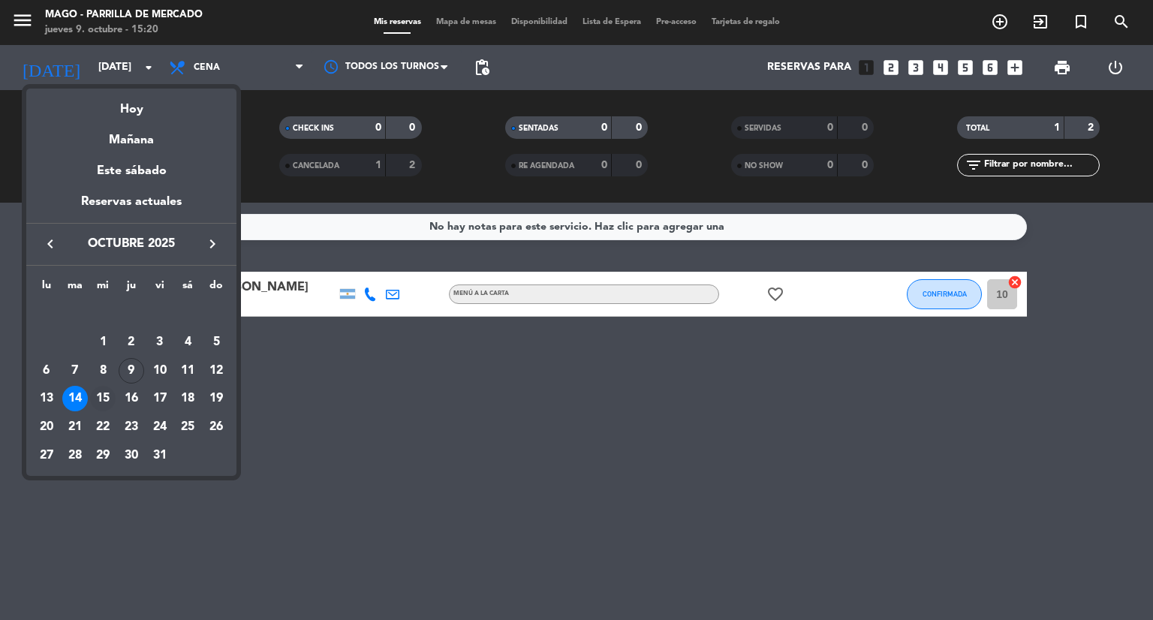
click at [110, 399] on div "15" at bounding box center [103, 399] width 26 height 26
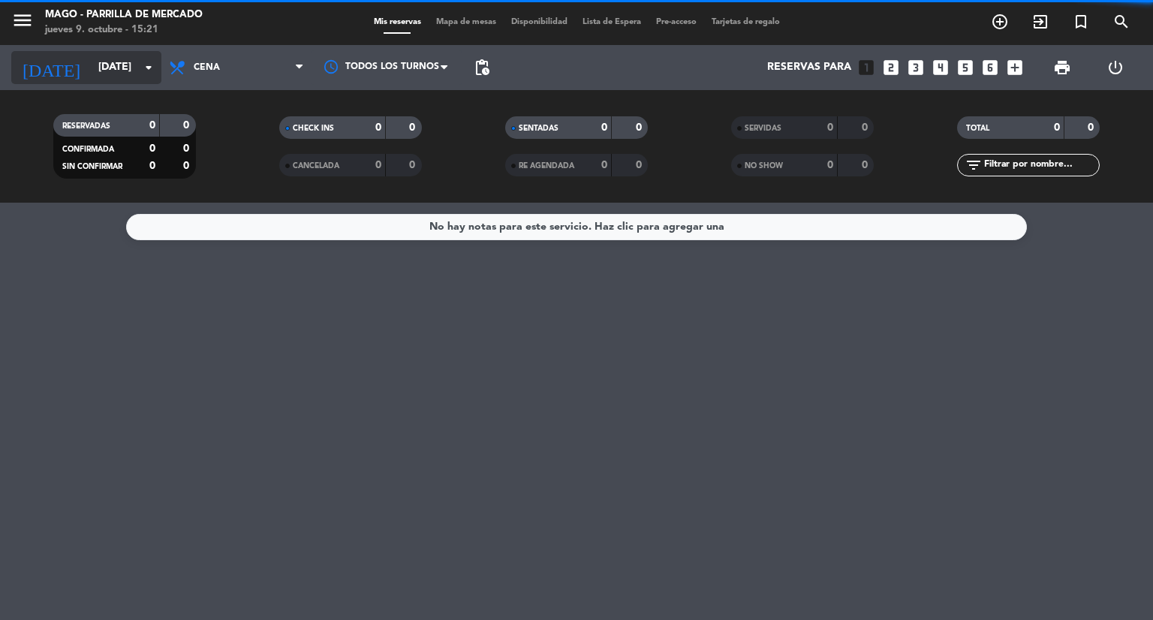
click at [122, 64] on input "[DATE]" at bounding box center [162, 67] width 143 height 27
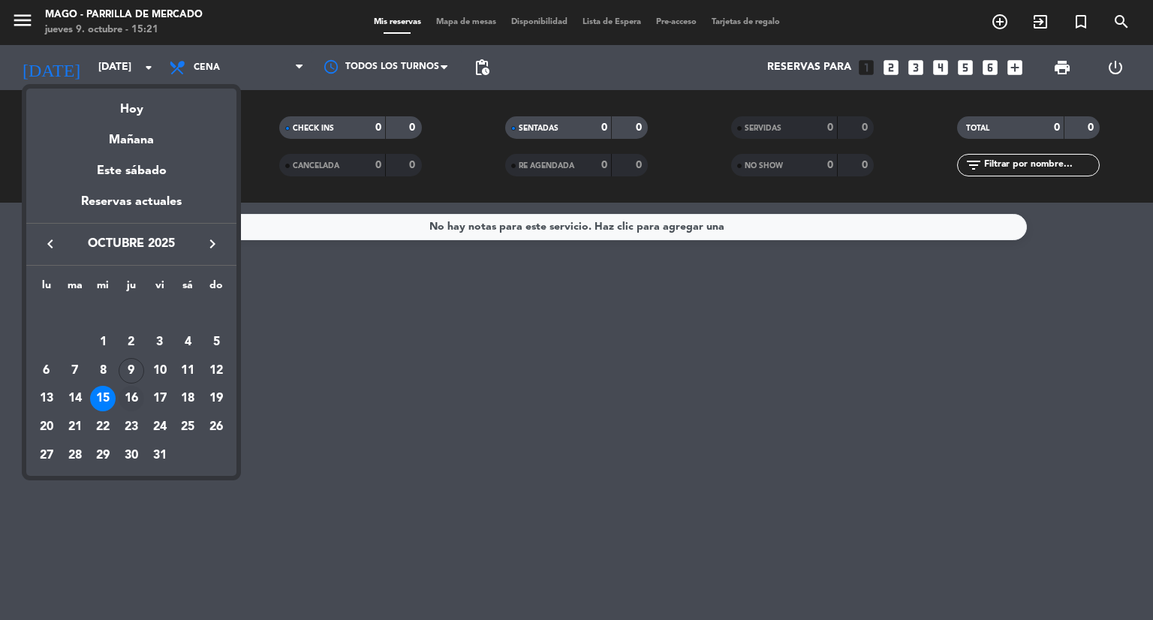
click at [134, 397] on div "16" at bounding box center [132, 399] width 26 height 26
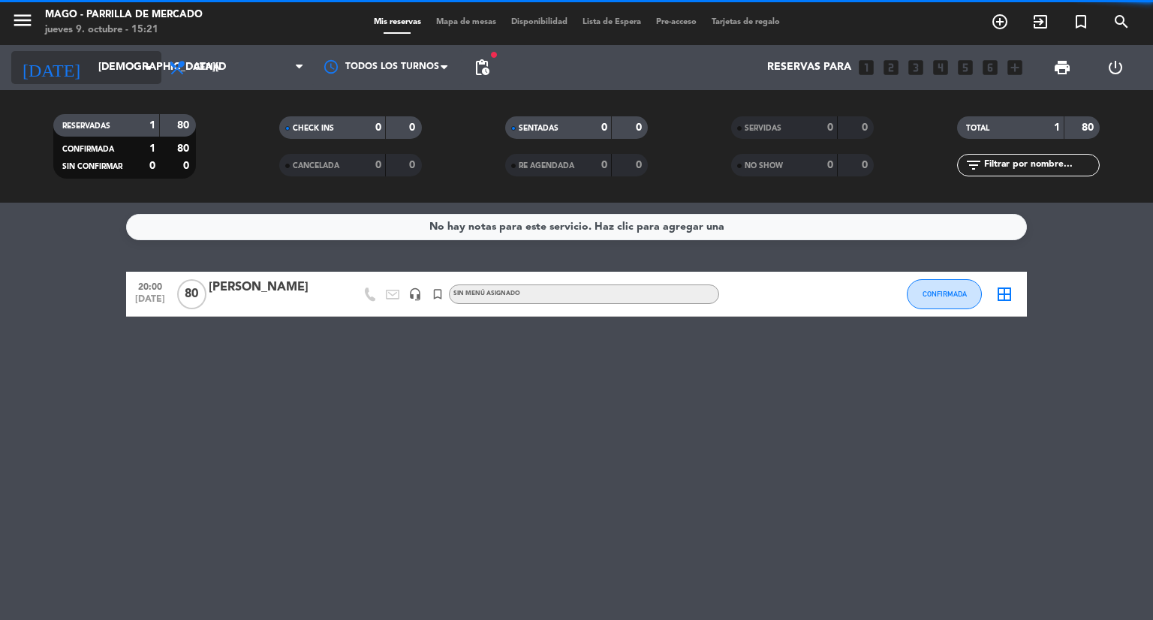
click at [123, 69] on input "[DEMOGRAPHIC_DATA][DATE]" at bounding box center [162, 67] width 143 height 27
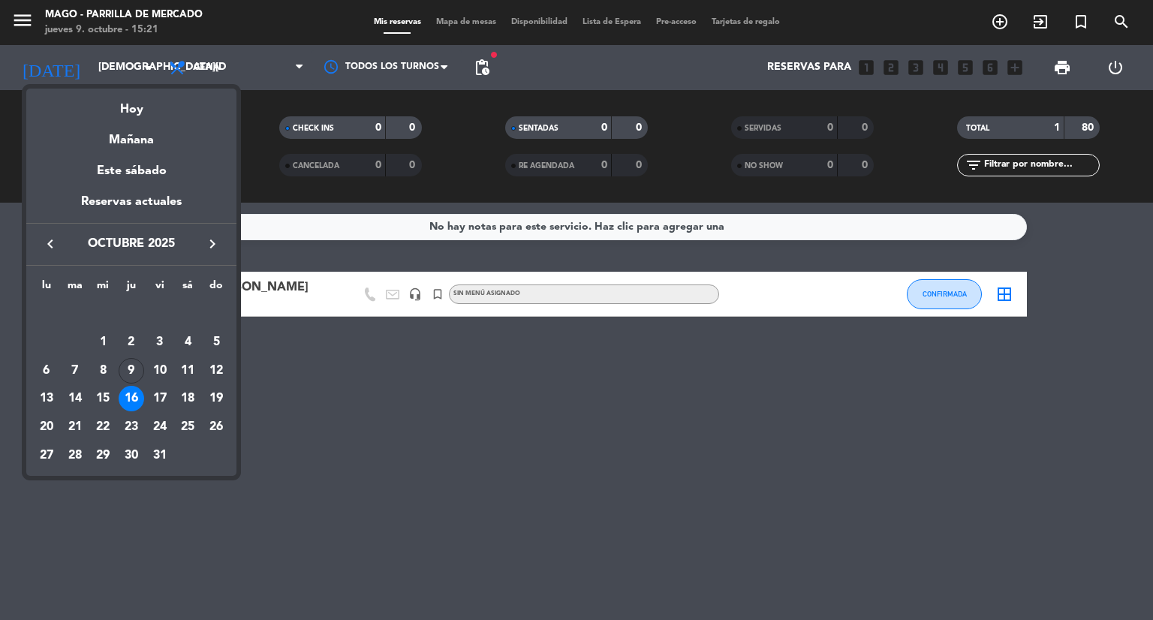
click at [348, 400] on div at bounding box center [576, 310] width 1153 height 620
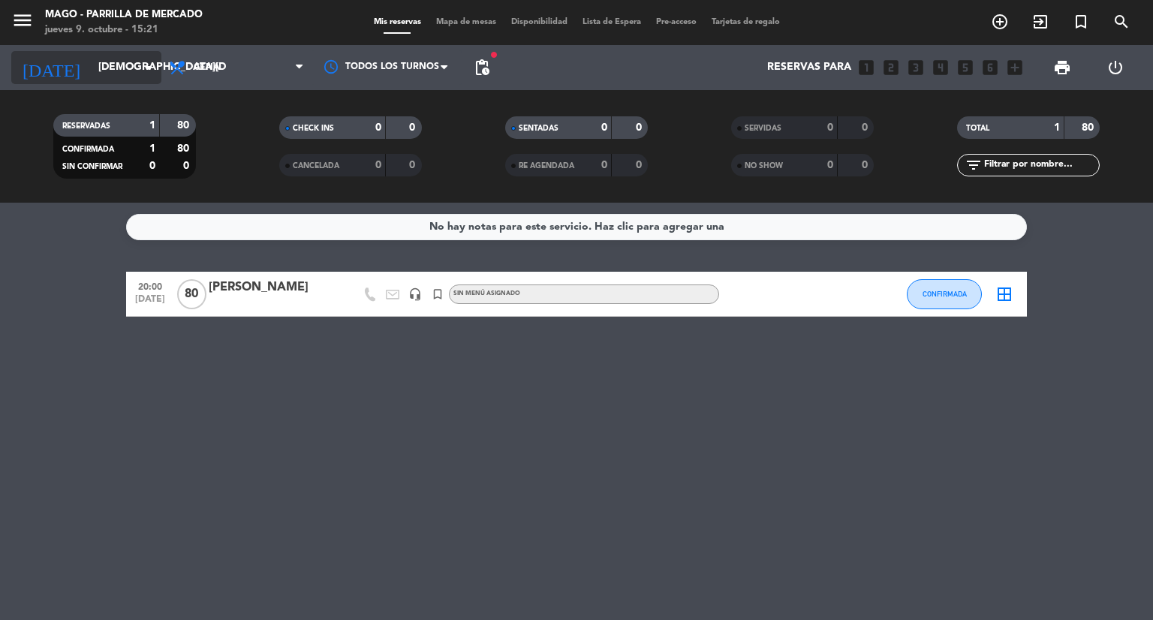
click at [113, 75] on input "[DEMOGRAPHIC_DATA][DATE]" at bounding box center [162, 67] width 143 height 27
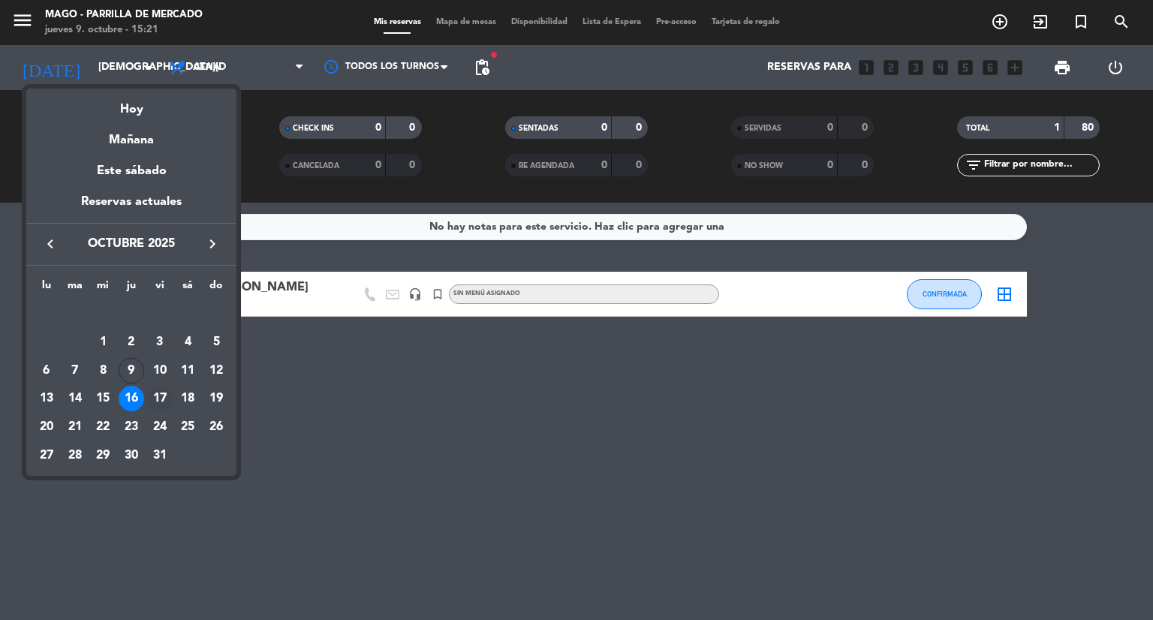
click at [165, 396] on div "17" at bounding box center [160, 399] width 26 height 26
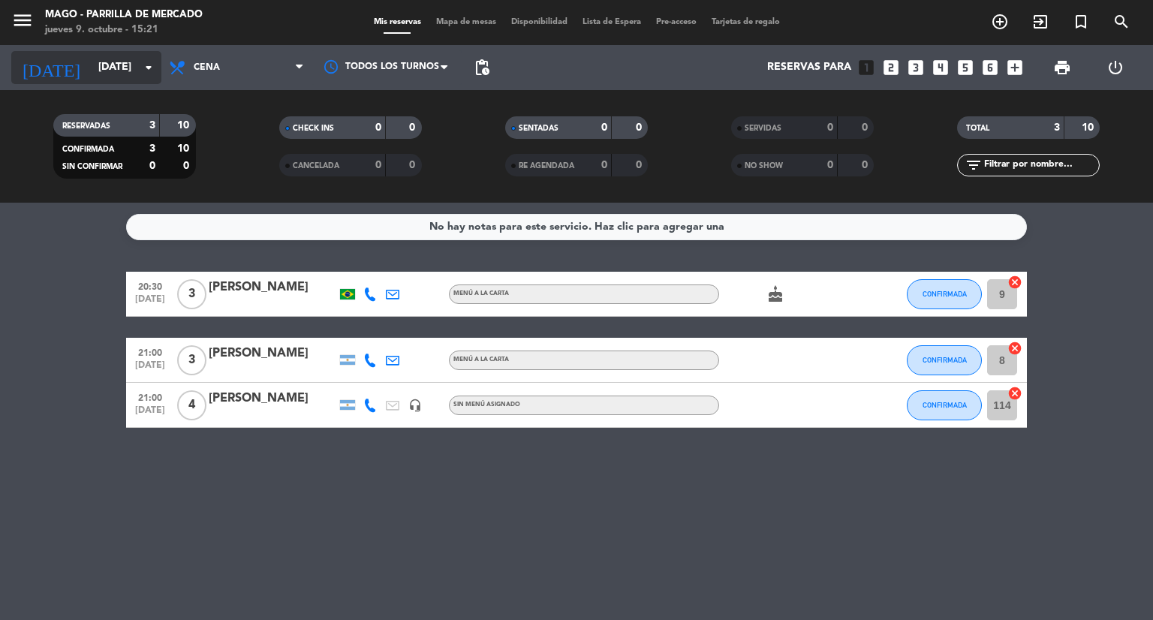
click at [114, 62] on input "[DATE]" at bounding box center [162, 67] width 143 height 27
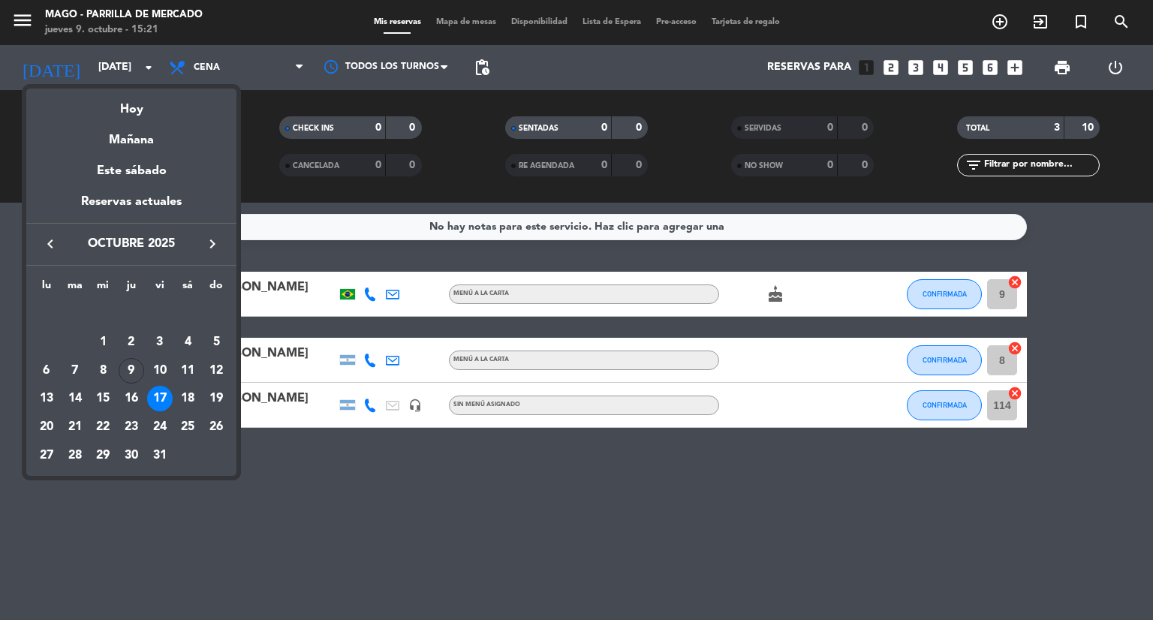
click at [327, 450] on div at bounding box center [576, 310] width 1153 height 620
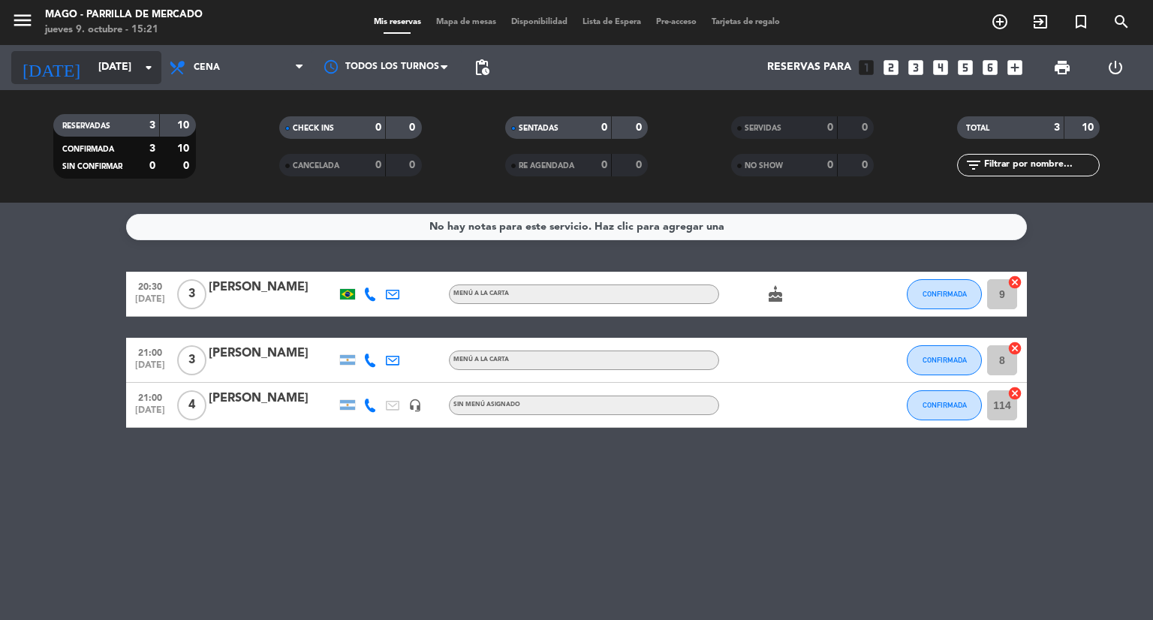
click at [123, 57] on input "[DATE]" at bounding box center [162, 67] width 143 height 27
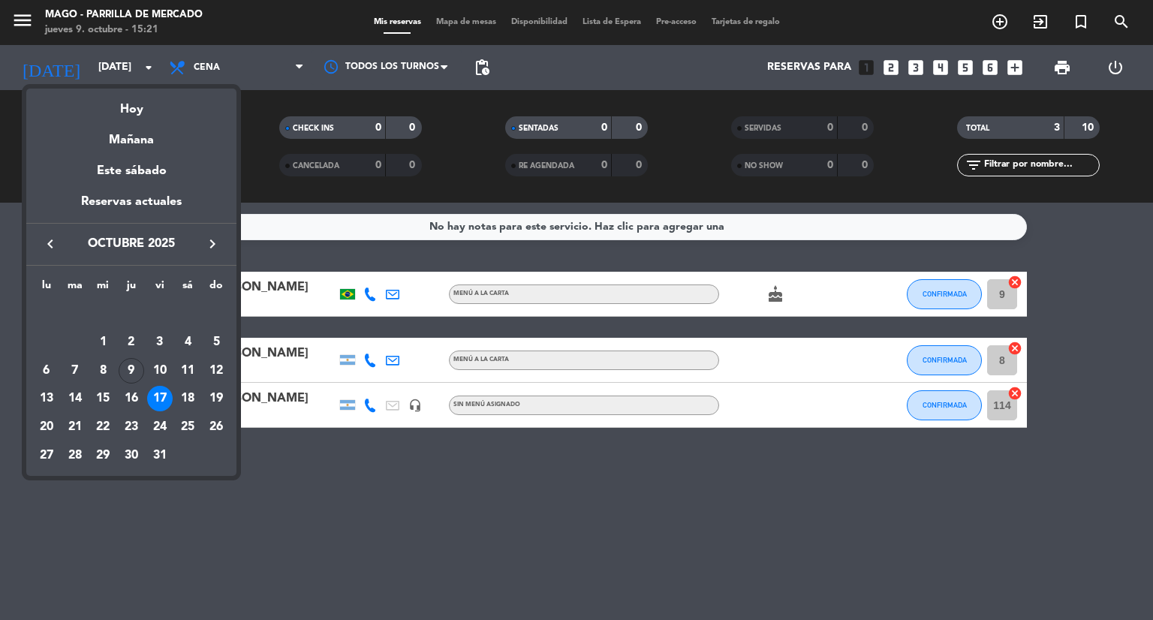
click at [218, 242] on icon "keyboard_arrow_right" at bounding box center [212, 244] width 18 height 18
click at [83, 369] on div "11" at bounding box center [75, 371] width 26 height 26
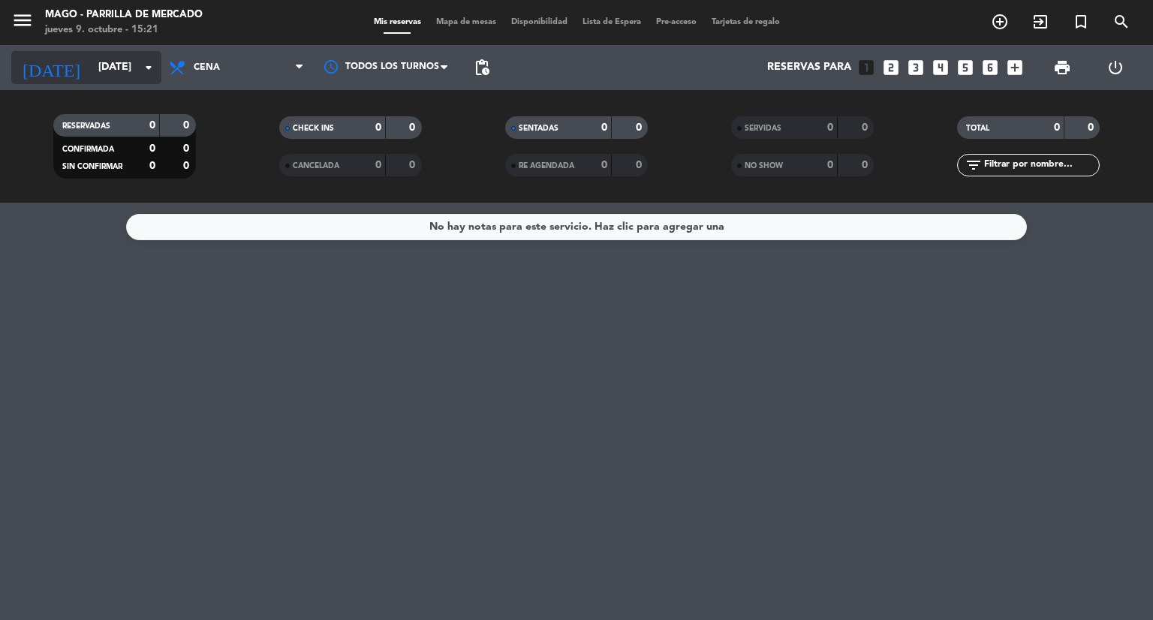
click at [105, 75] on input "[DATE]" at bounding box center [162, 67] width 143 height 27
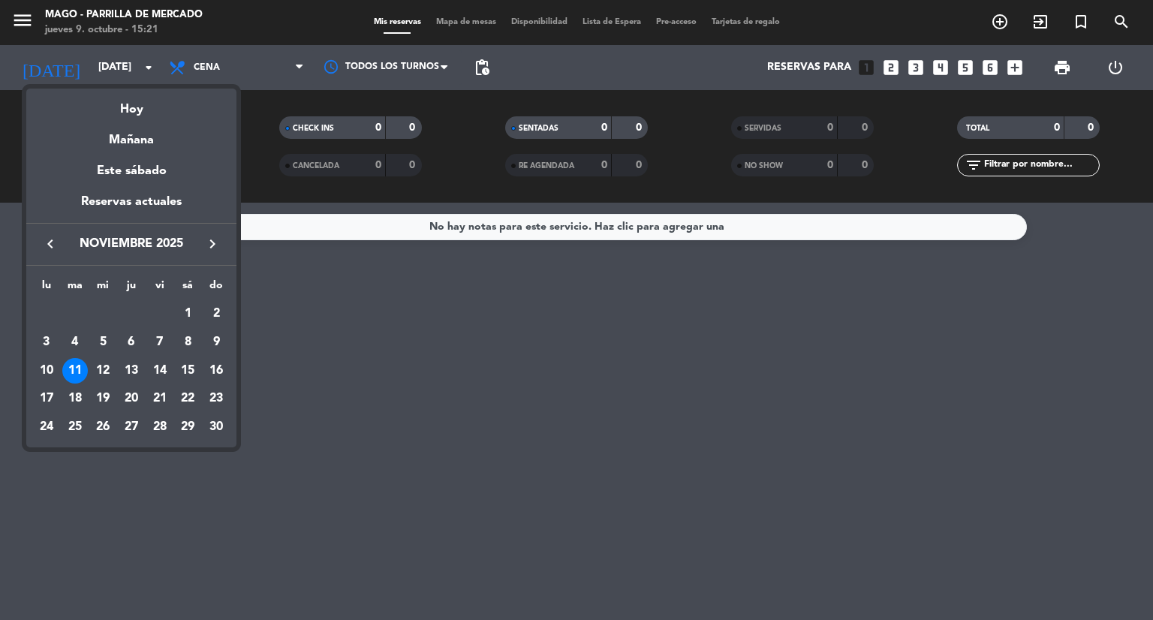
click at [48, 248] on icon "keyboard_arrow_left" at bounding box center [50, 244] width 18 height 18
click at [186, 370] on div "11" at bounding box center [188, 371] width 26 height 26
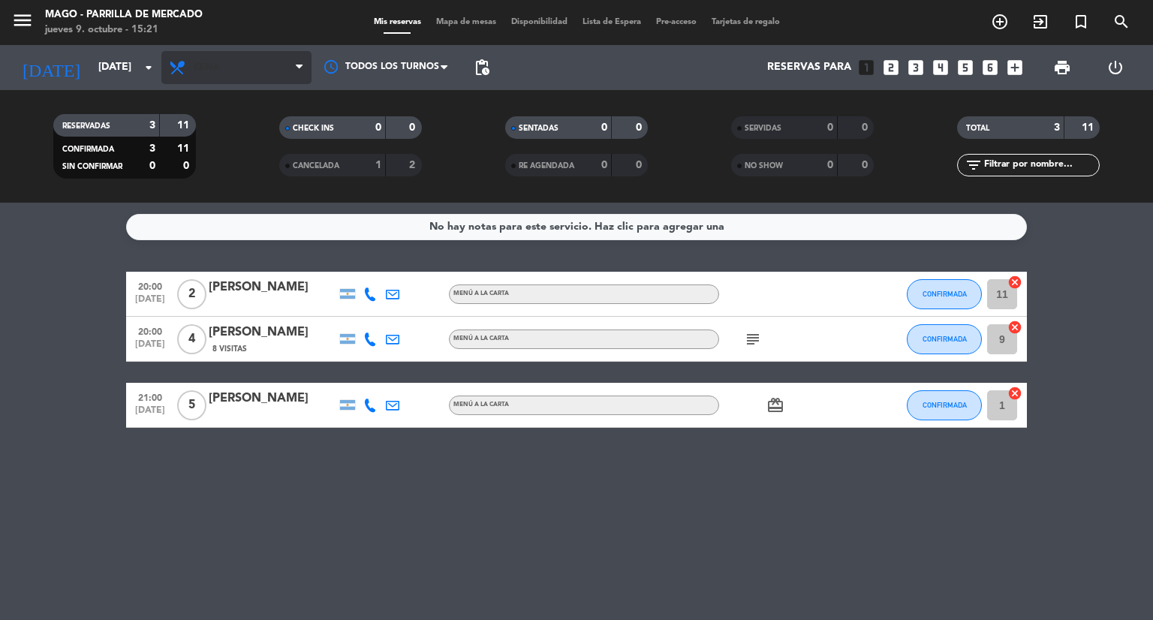
click at [201, 82] on span "Cena" at bounding box center [236, 67] width 150 height 33
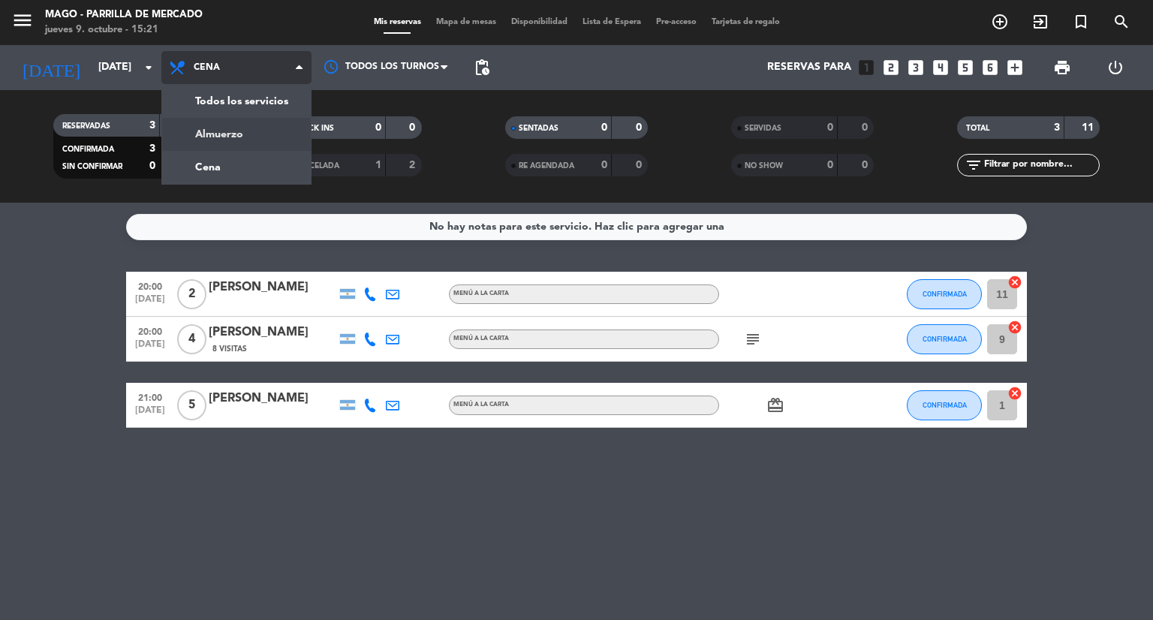
click at [212, 131] on div "menu Mago - [PERSON_NAME] [DATE] 9. octubre - 15:21 Mis reservas Mapa de mesas …" at bounding box center [576, 101] width 1153 height 203
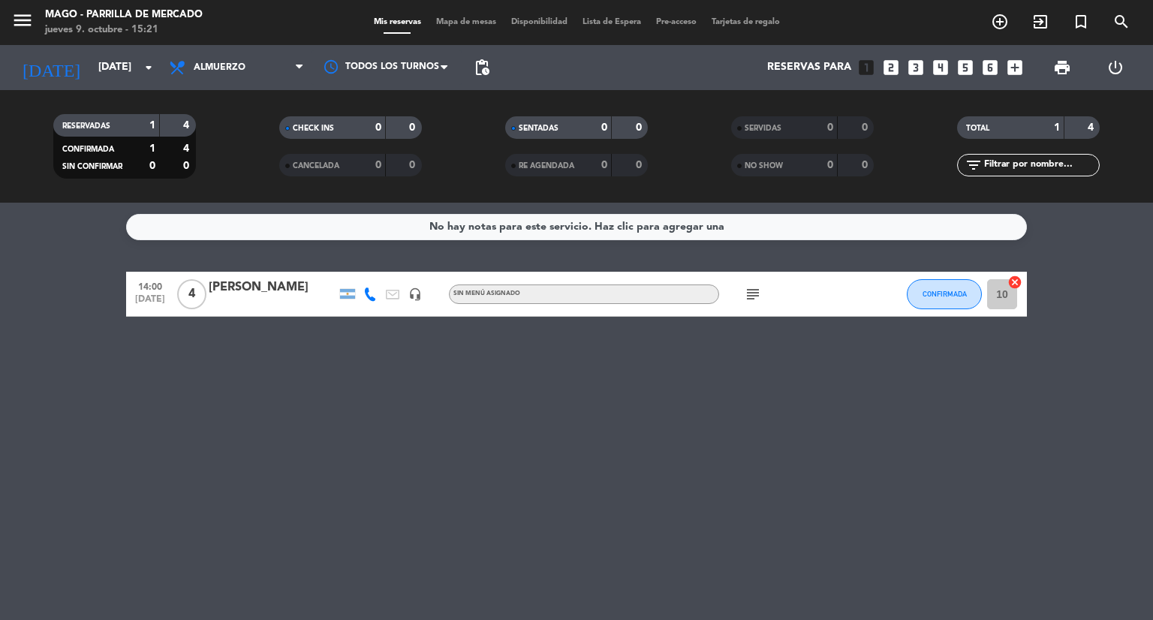
click at [749, 292] on icon "subject" at bounding box center [753, 294] width 18 height 18
click at [127, 75] on input "[DATE]" at bounding box center [162, 67] width 143 height 27
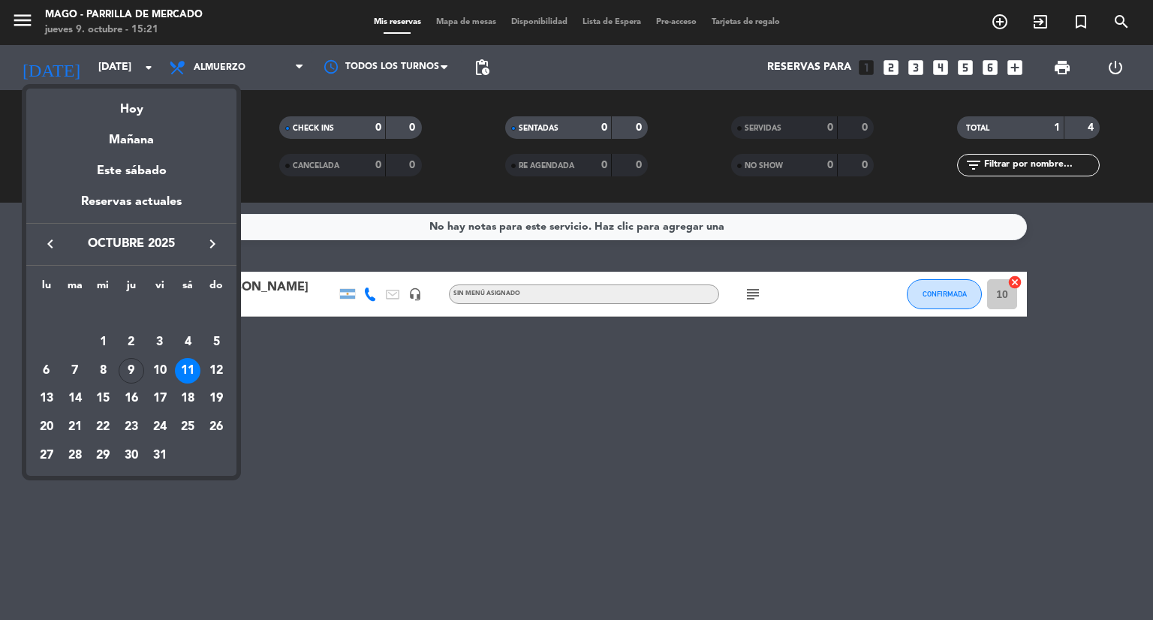
click at [212, 242] on icon "keyboard_arrow_right" at bounding box center [212, 244] width 18 height 18
click at [73, 336] on div "4" at bounding box center [75, 342] width 26 height 26
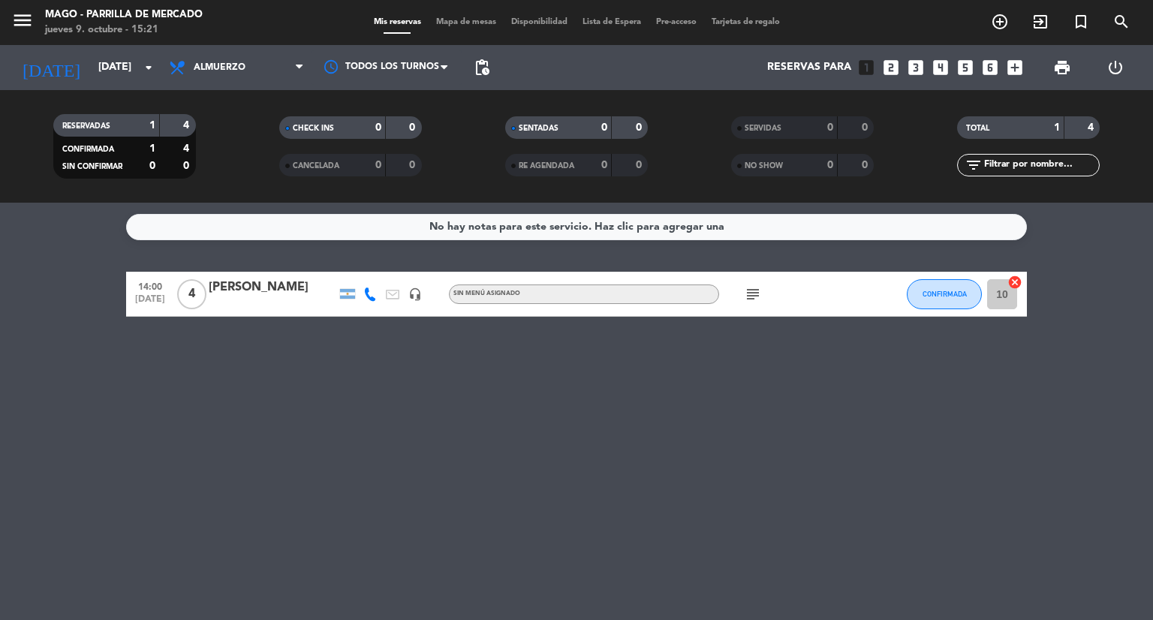
type input "[DATE]"
click at [228, 59] on span "Almuerzo" at bounding box center [236, 67] width 150 height 33
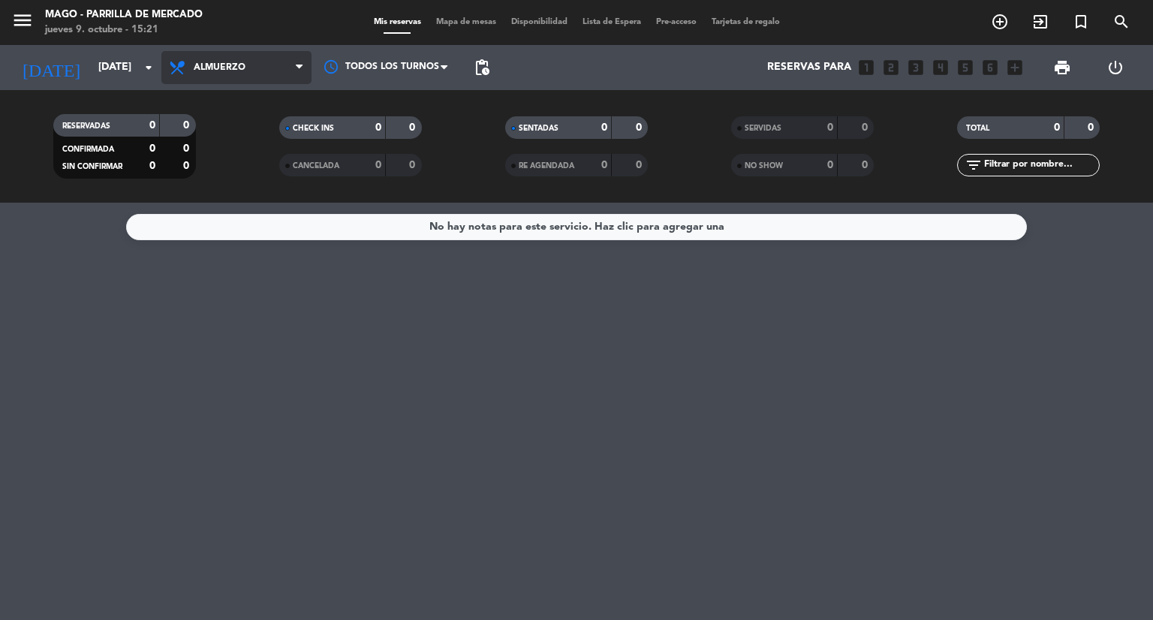
click at [227, 81] on span "Almuerzo" at bounding box center [236, 67] width 150 height 33
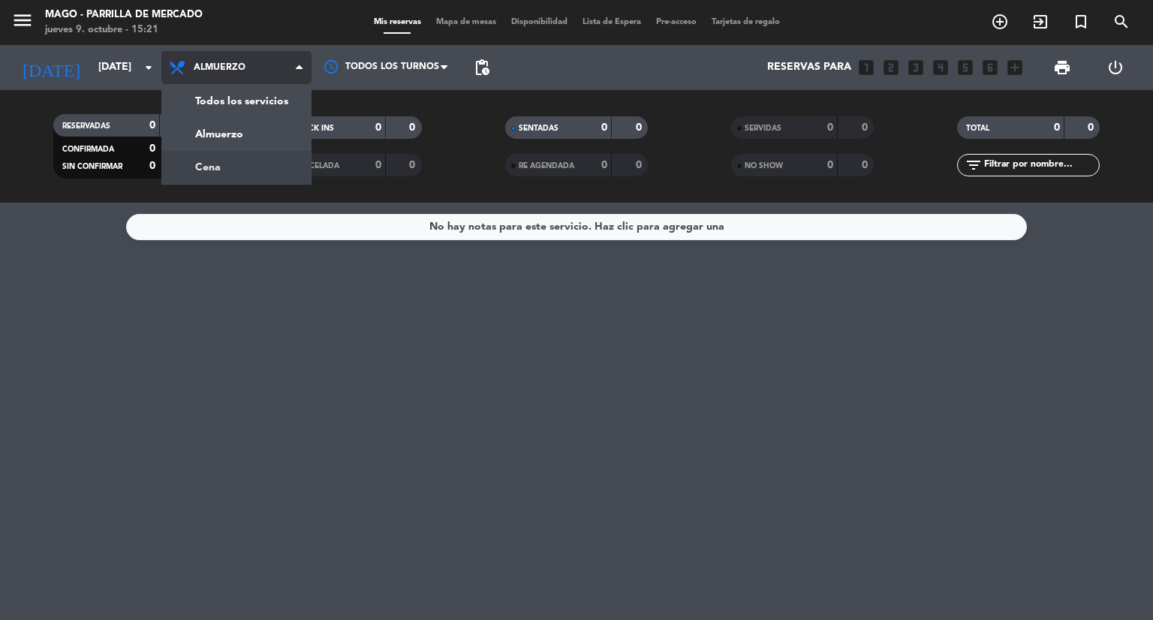
click at [212, 161] on div "menu Mago - [PERSON_NAME] [DATE] 9. octubre - 15:21 Mis reservas Mapa de mesas …" at bounding box center [576, 101] width 1153 height 203
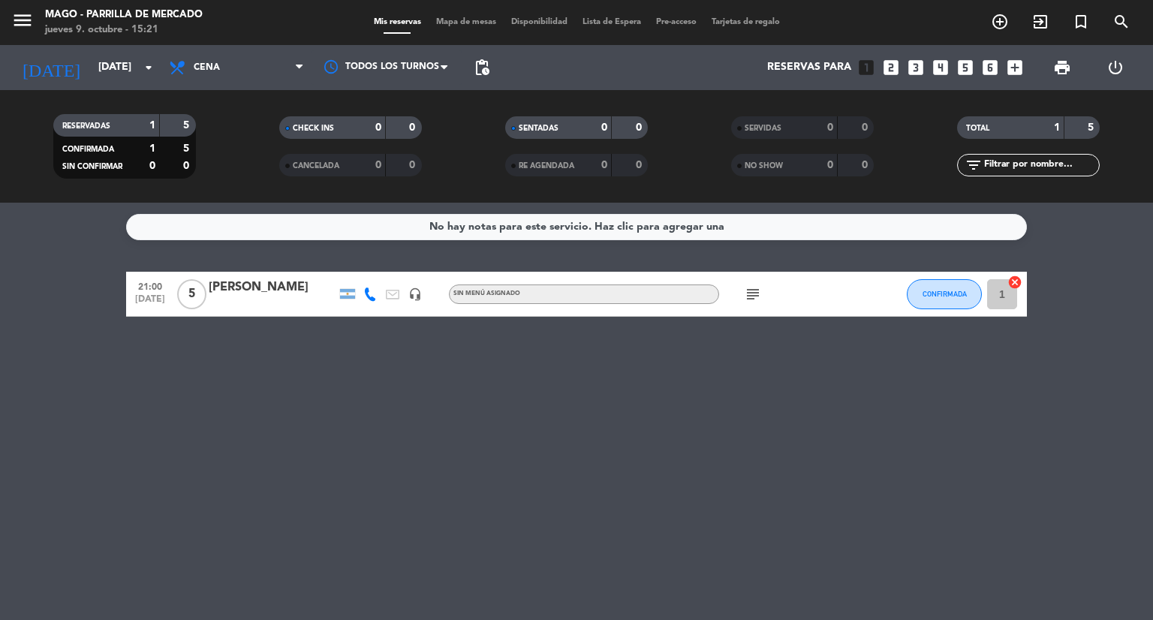
click at [761, 293] on span "subject" at bounding box center [752, 294] width 23 height 18
click at [758, 293] on icon "subject" at bounding box center [753, 294] width 18 height 18
click at [752, 371] on div "No hay notas para este servicio. Haz clic para agregar una 21:00 [DATE] 5 [PERS…" at bounding box center [576, 411] width 1153 height 417
click at [230, 295] on div "[PERSON_NAME]" at bounding box center [273, 288] width 128 height 20
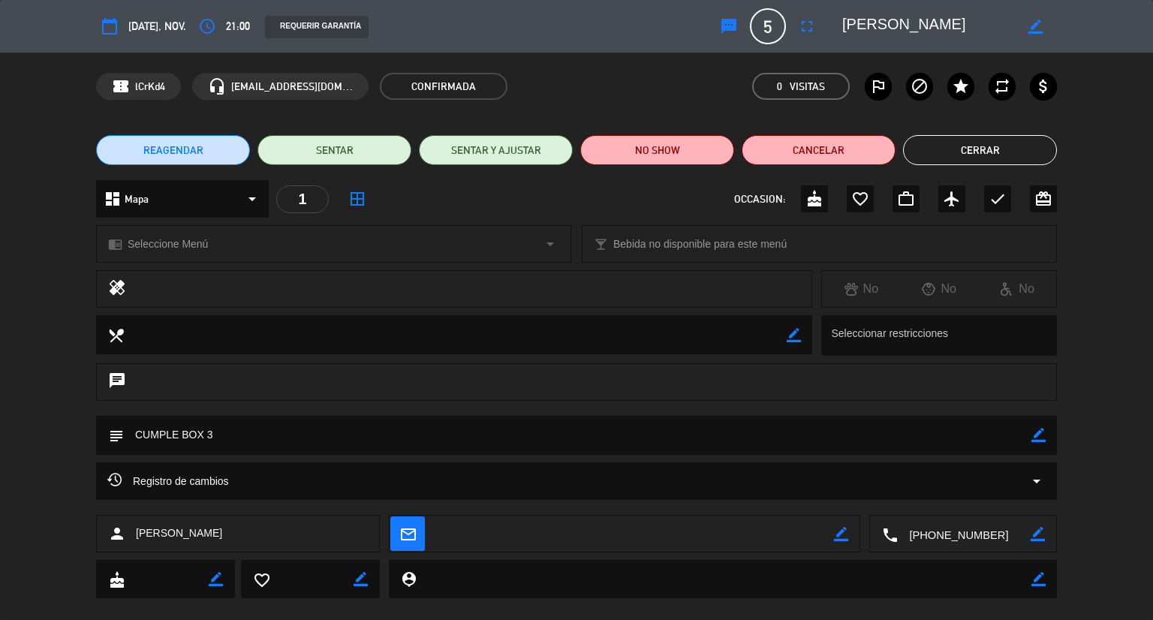
drag, startPoint x: 1045, startPoint y: 434, endPoint x: 984, endPoint y: 429, distance: 61.0
click at [1044, 434] on icon "border_color" at bounding box center [1038, 435] width 14 height 14
click at [910, 426] on textarea at bounding box center [577, 435] width 907 height 38
type textarea "CUMPLE BOX 3. [GEOGRAPHIC_DATA]"
click at [1031, 438] on icon at bounding box center [1038, 435] width 14 height 14
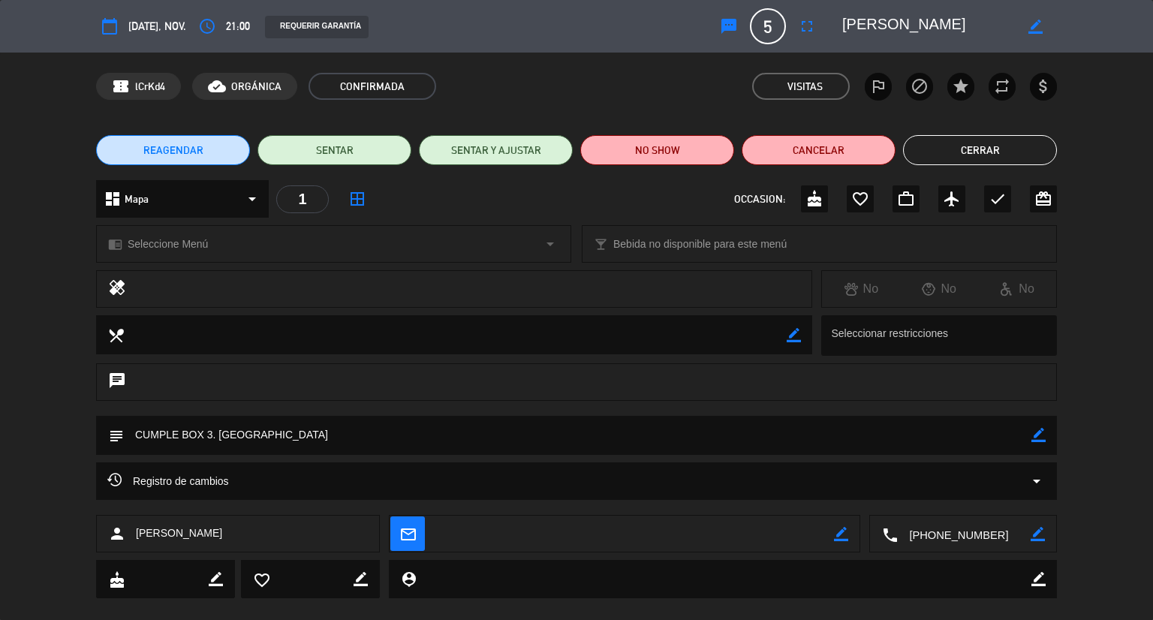
click at [967, 151] on button "Cerrar" at bounding box center [980, 150] width 154 height 30
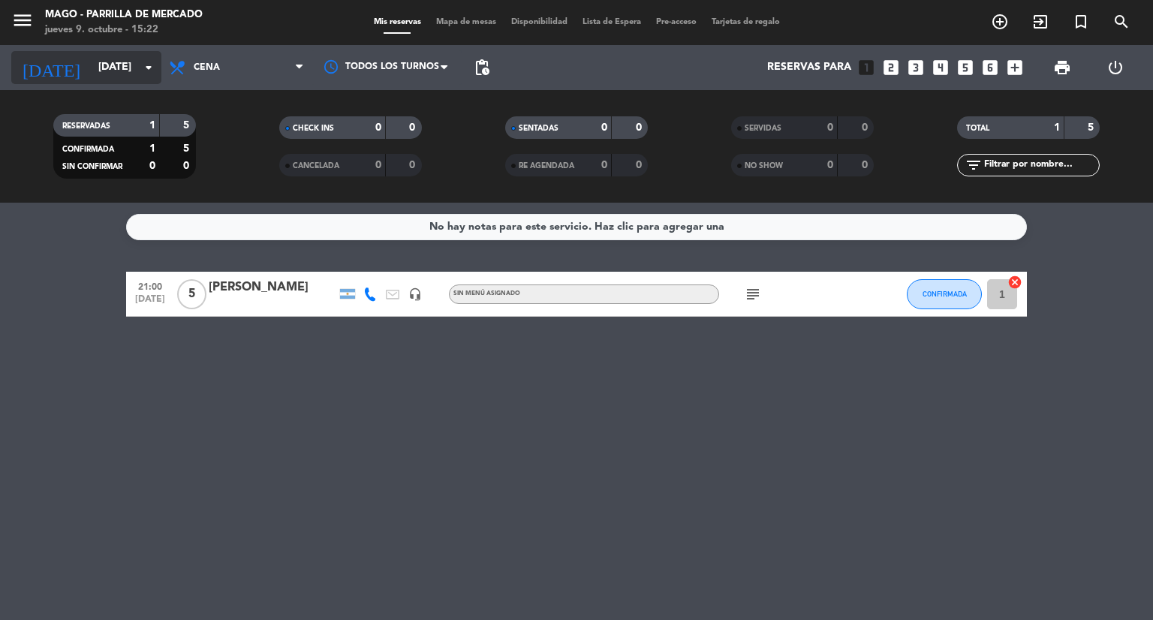
click at [113, 65] on input "[DATE]" at bounding box center [162, 67] width 143 height 27
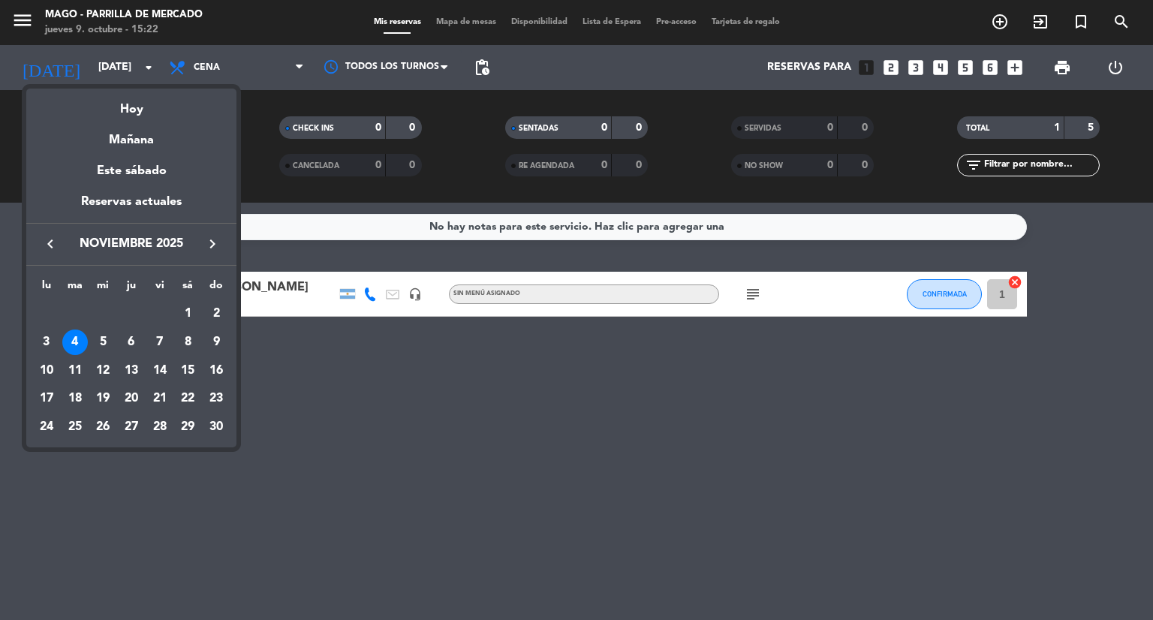
click at [54, 245] on icon "keyboard_arrow_left" at bounding box center [50, 244] width 18 height 18
click at [161, 400] on div "17" at bounding box center [160, 399] width 26 height 26
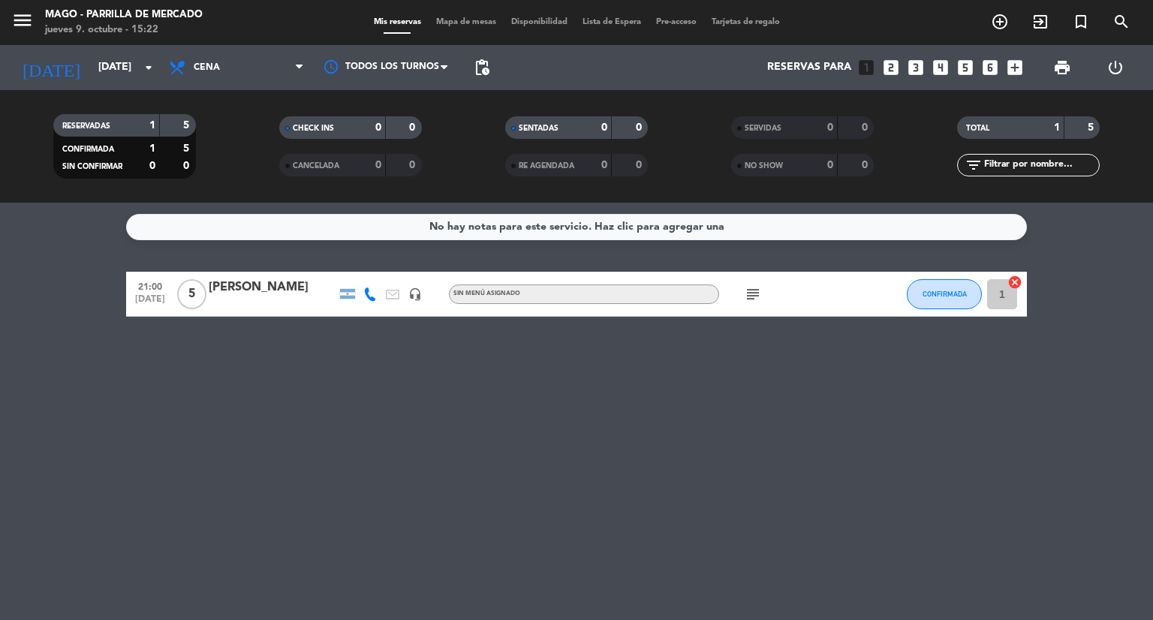
type input "[DATE]"
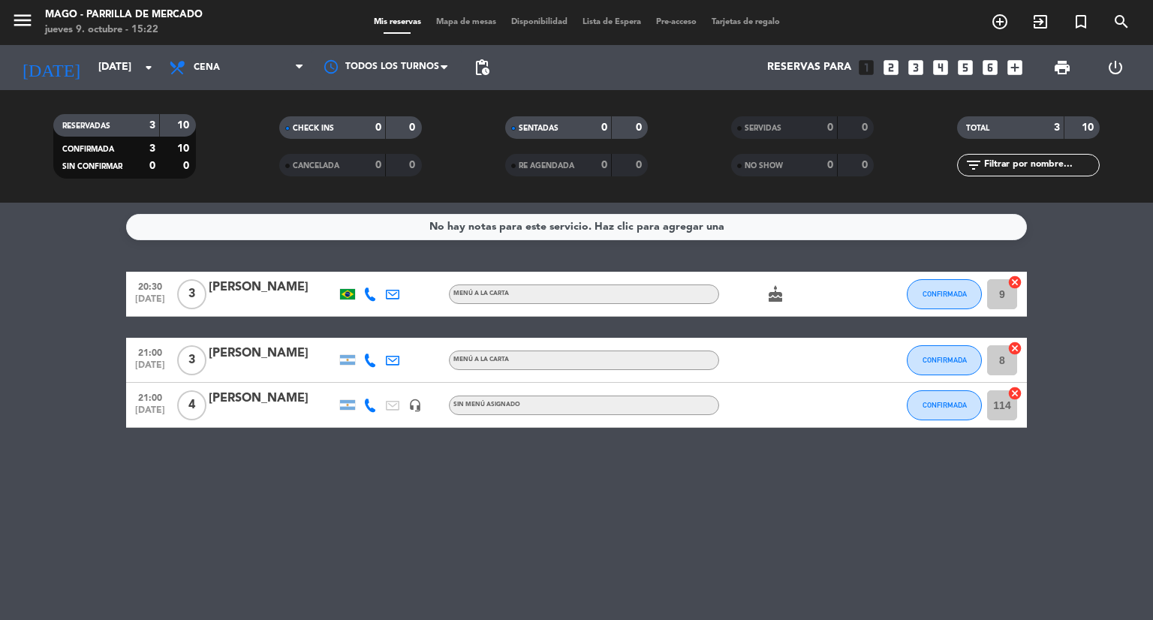
click at [246, 399] on div "[PERSON_NAME]" at bounding box center [273, 399] width 128 height 20
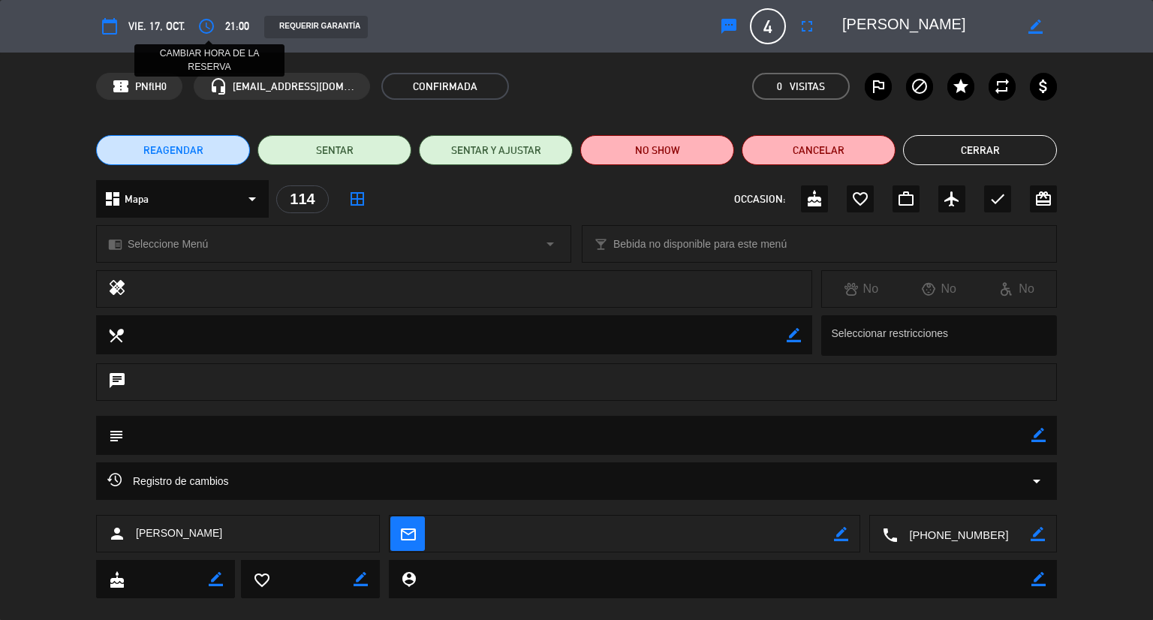
click at [206, 27] on icon "access_time" at bounding box center [206, 26] width 18 height 18
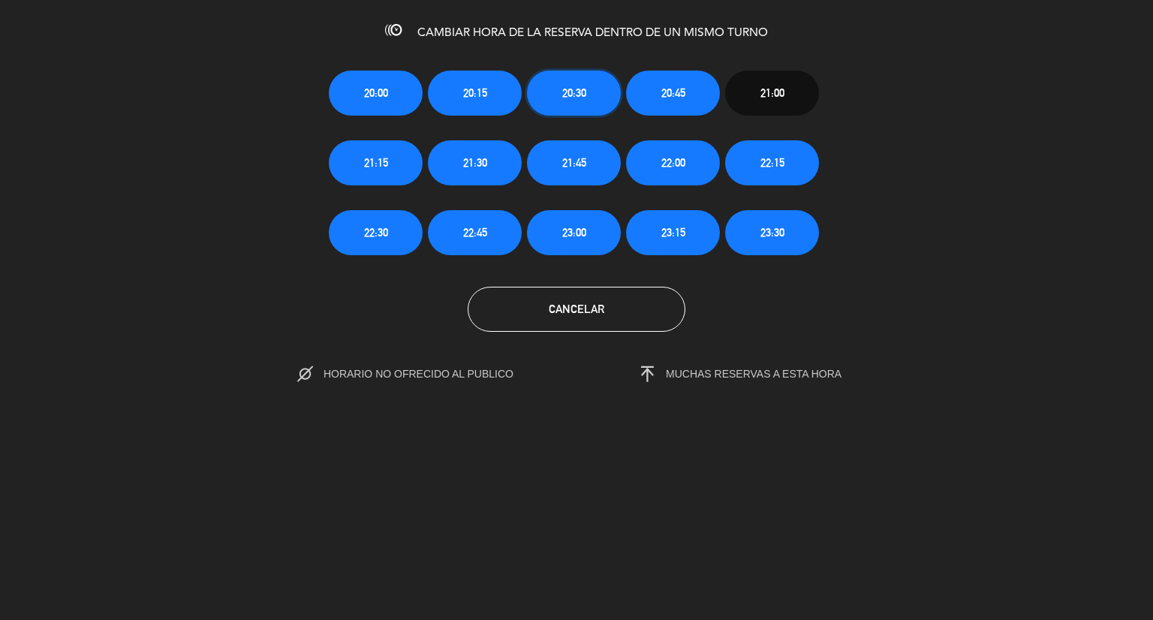
click at [561, 104] on button "20:30" at bounding box center [574, 93] width 94 height 45
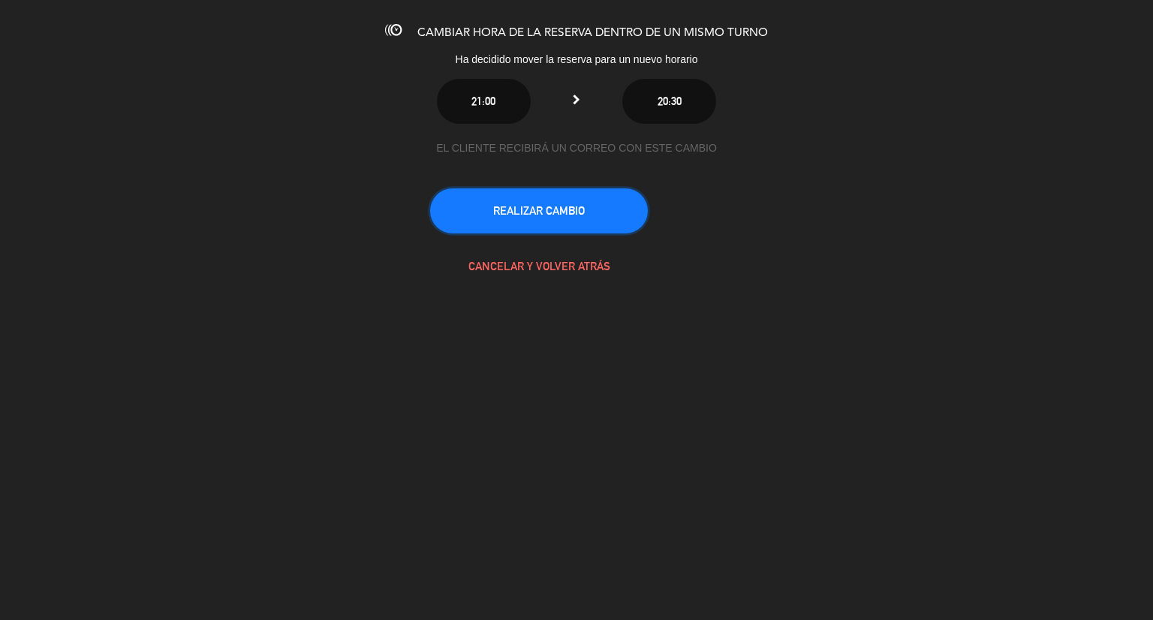
click at [553, 216] on button "REALIZAR CAMBIO" at bounding box center [539, 210] width 218 height 45
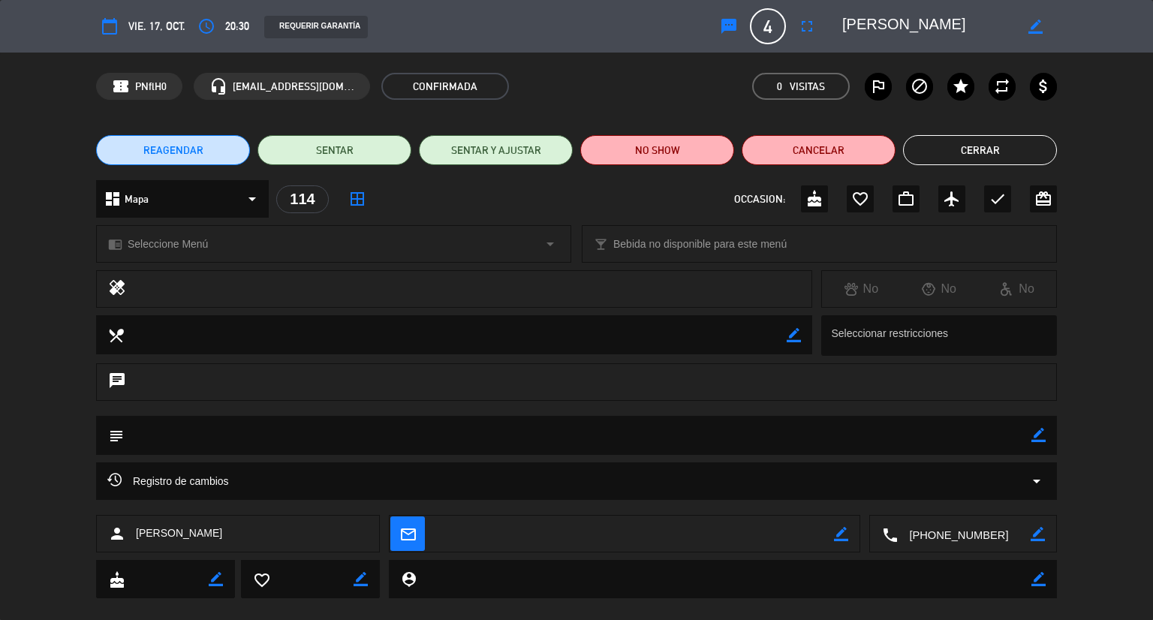
click at [1041, 436] on icon "border_color" at bounding box center [1038, 435] width 14 height 14
click at [944, 427] on textarea at bounding box center [577, 435] width 907 height 38
type textarea "box 3 porfa"
click at [1033, 434] on icon at bounding box center [1038, 435] width 14 height 14
click at [994, 196] on icon "check" at bounding box center [997, 199] width 18 height 18
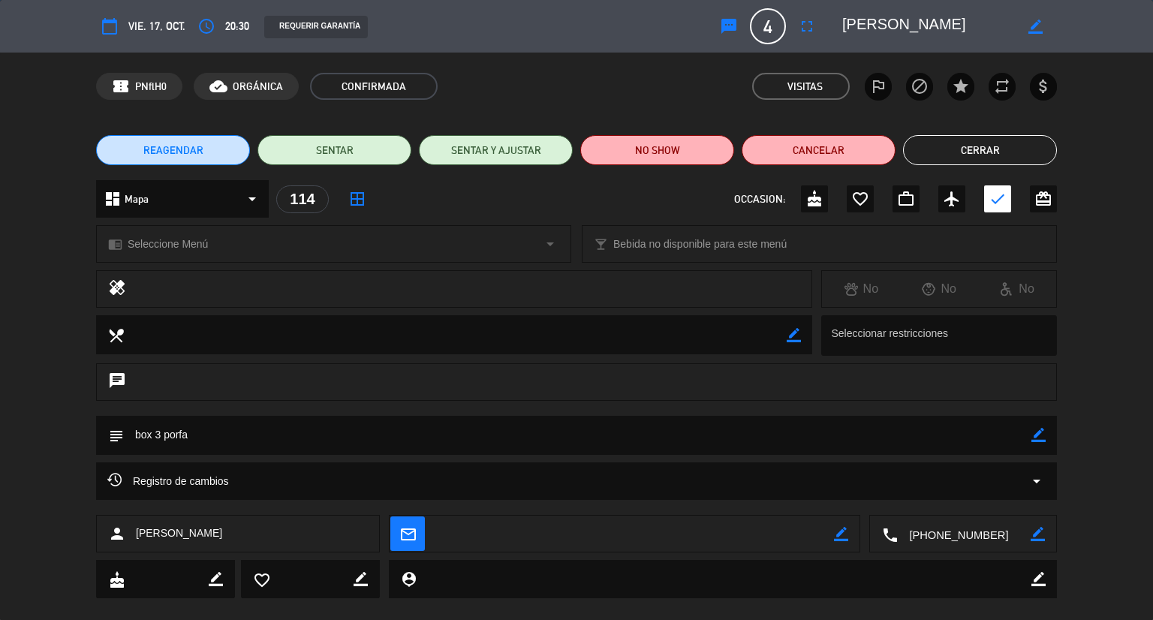
click at [973, 152] on button "Cerrar" at bounding box center [980, 150] width 154 height 30
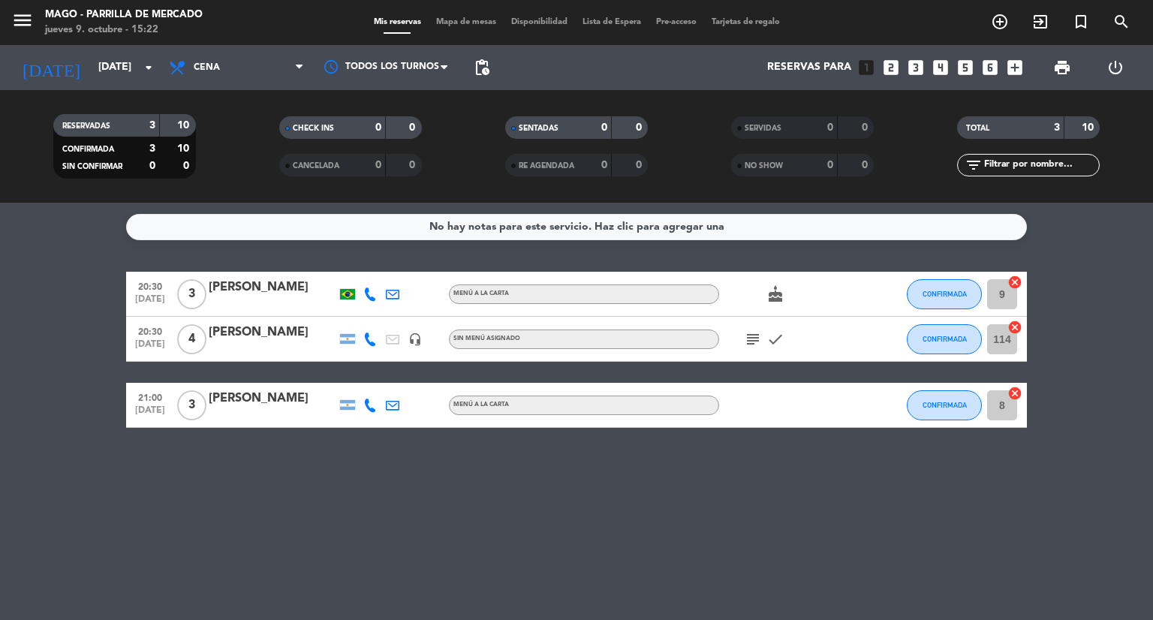
click at [756, 338] on icon "subject" at bounding box center [753, 339] width 18 height 18
click at [723, 482] on div "No hay notas para este servicio. Haz clic para agregar una 20:30 [DATE] 3 [PERS…" at bounding box center [576, 411] width 1153 height 417
